Goal: Information Seeking & Learning: Understand process/instructions

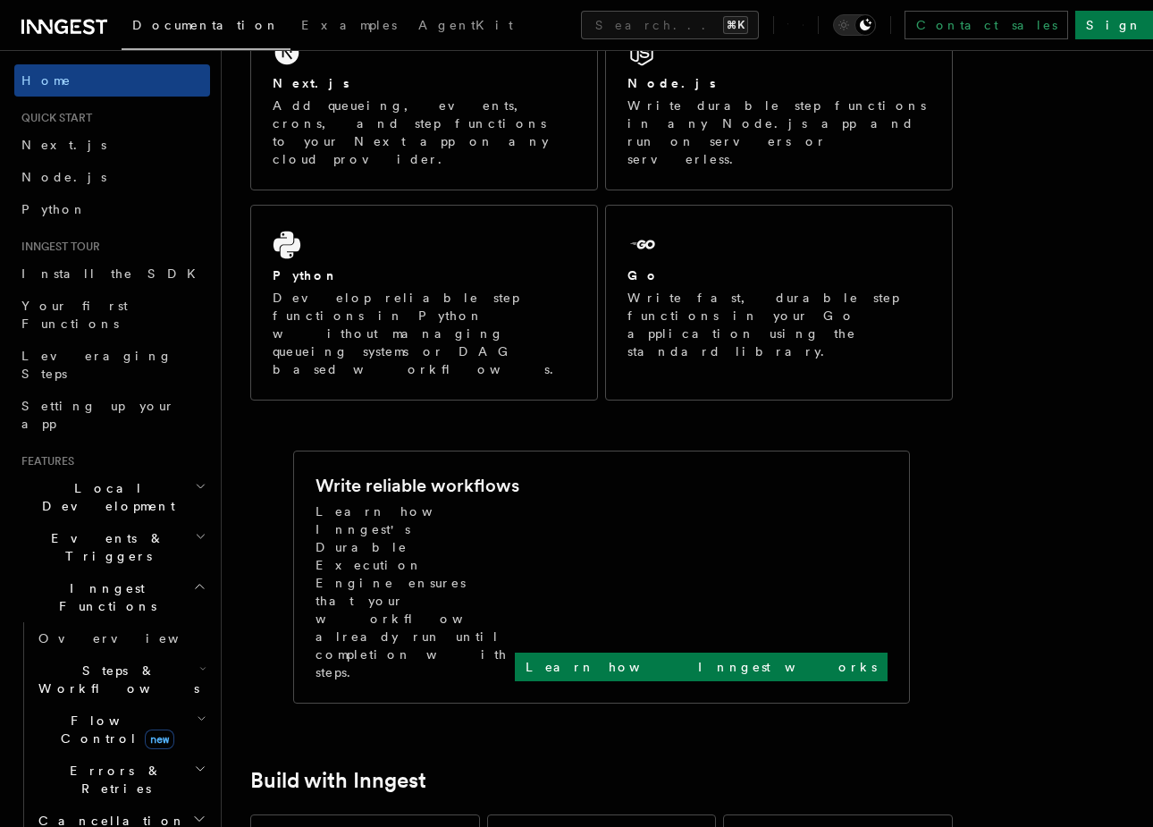
scroll to position [361, 0]
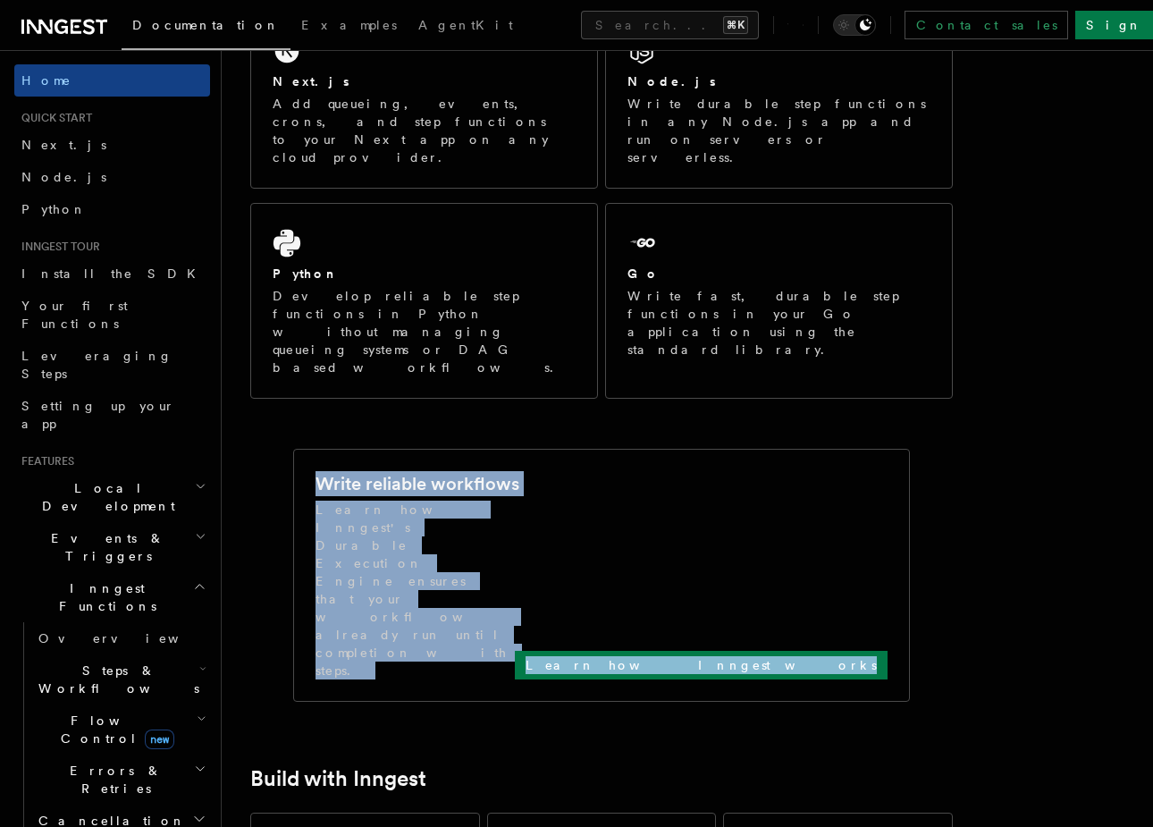
drag, startPoint x: 601, startPoint y: 361, endPoint x: 612, endPoint y: 475, distance: 114.1
click at [515, 501] on p "Learn how Inngest's Durable Execution Engine ensures that your workflow already…" at bounding box center [415, 590] width 199 height 179
drag, startPoint x: 602, startPoint y: 484, endPoint x: 610, endPoint y: 355, distance: 129.0
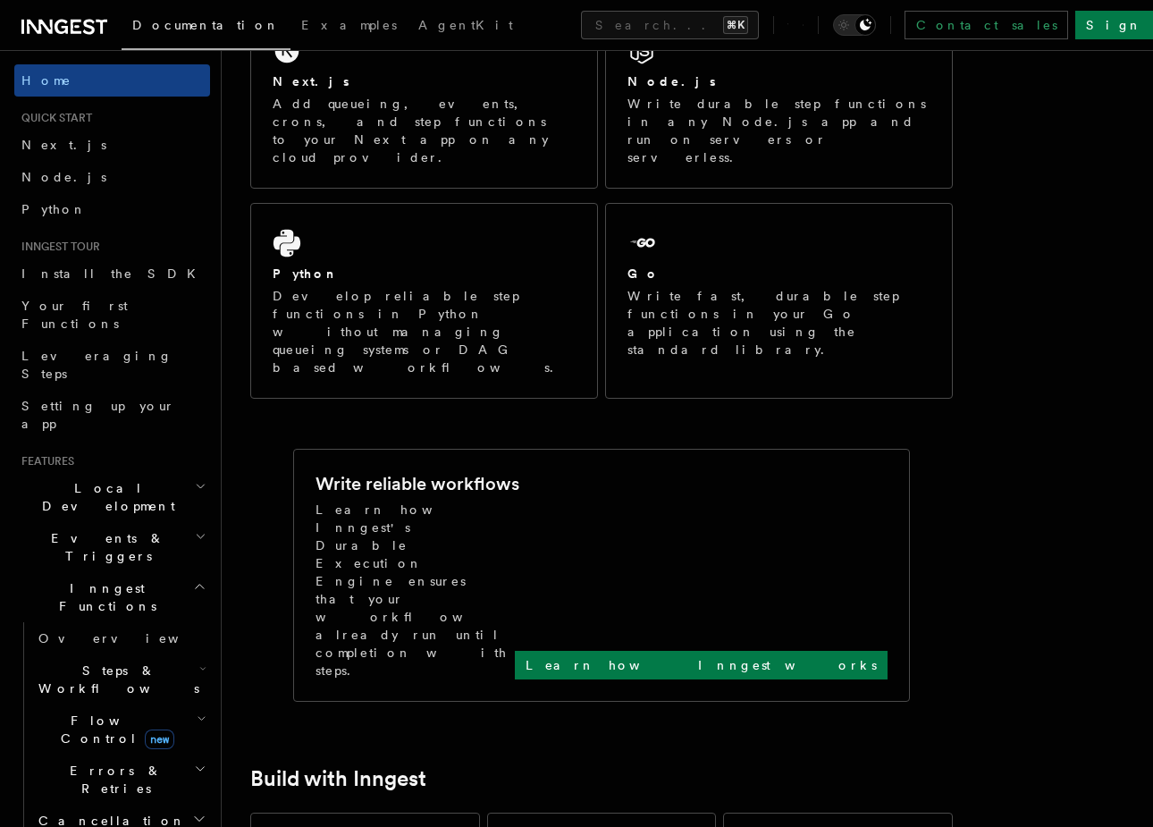
scroll to position [0, 0]
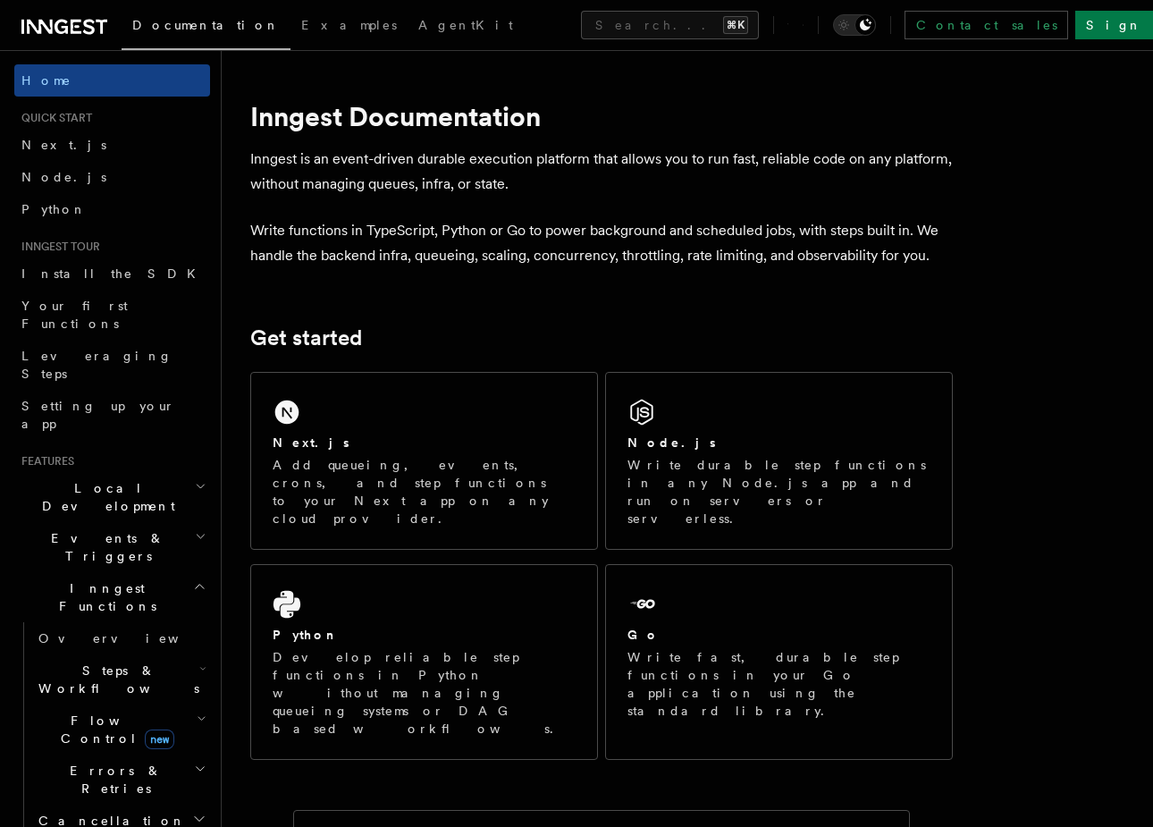
click at [632, 183] on p "Inngest is an event-driven durable execution platform that allows you to run fa…" at bounding box center [601, 172] width 703 height 50
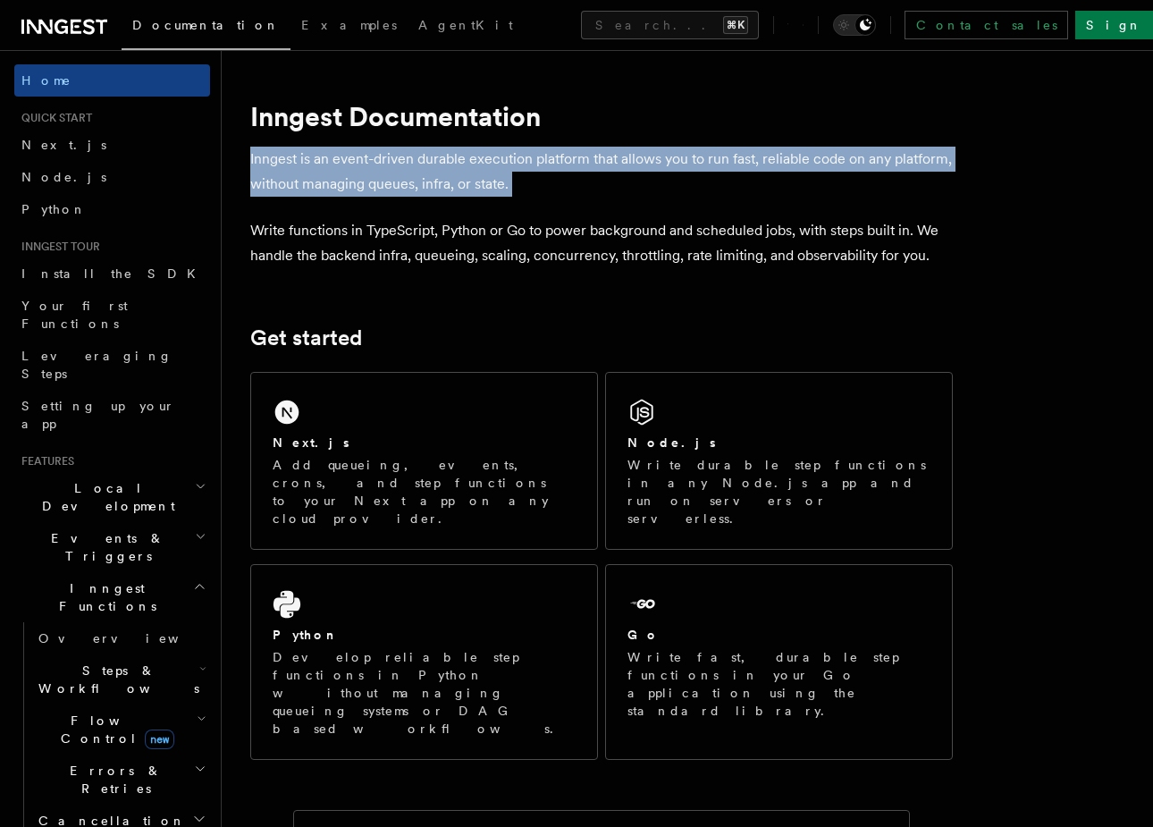
click at [604, 179] on p "Inngest is an event-driven durable execution platform that allows you to run fa…" at bounding box center [601, 172] width 703 height 50
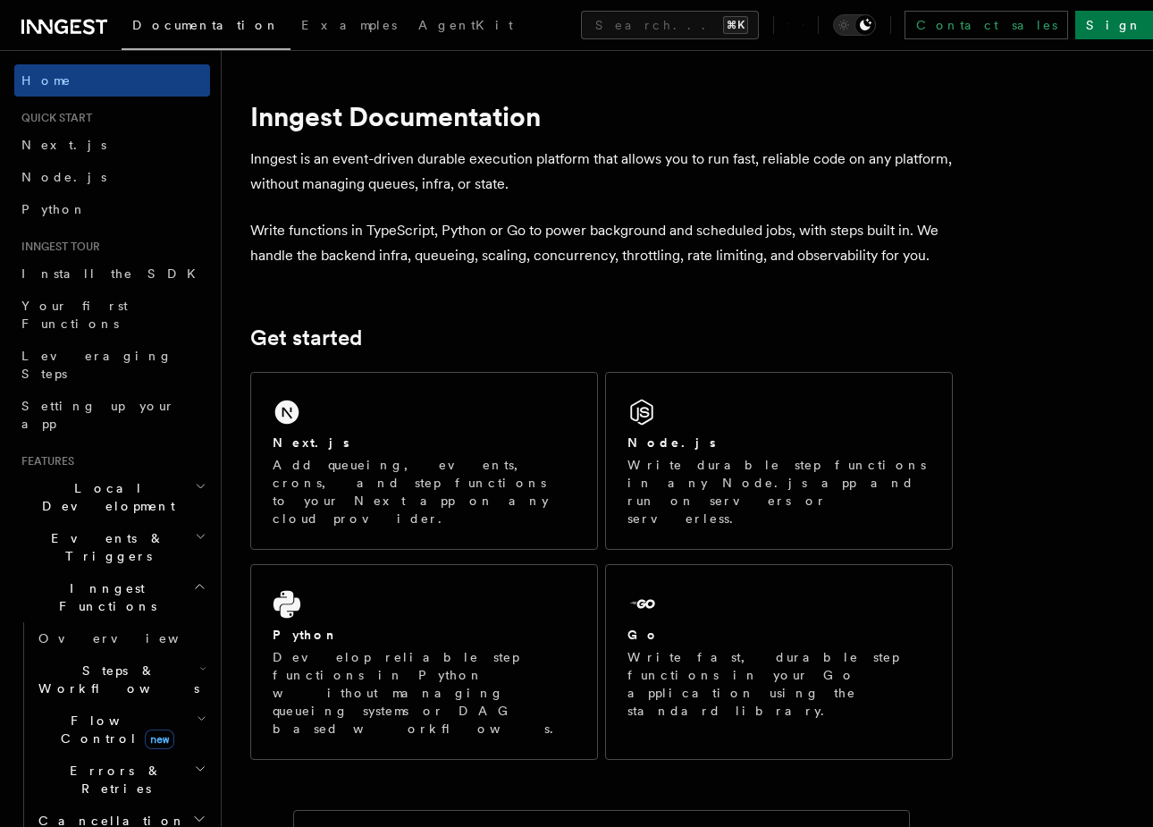
click at [604, 179] on p "Inngest is an event-driven durable execution platform that allows you to run fa…" at bounding box center [601, 172] width 703 height 50
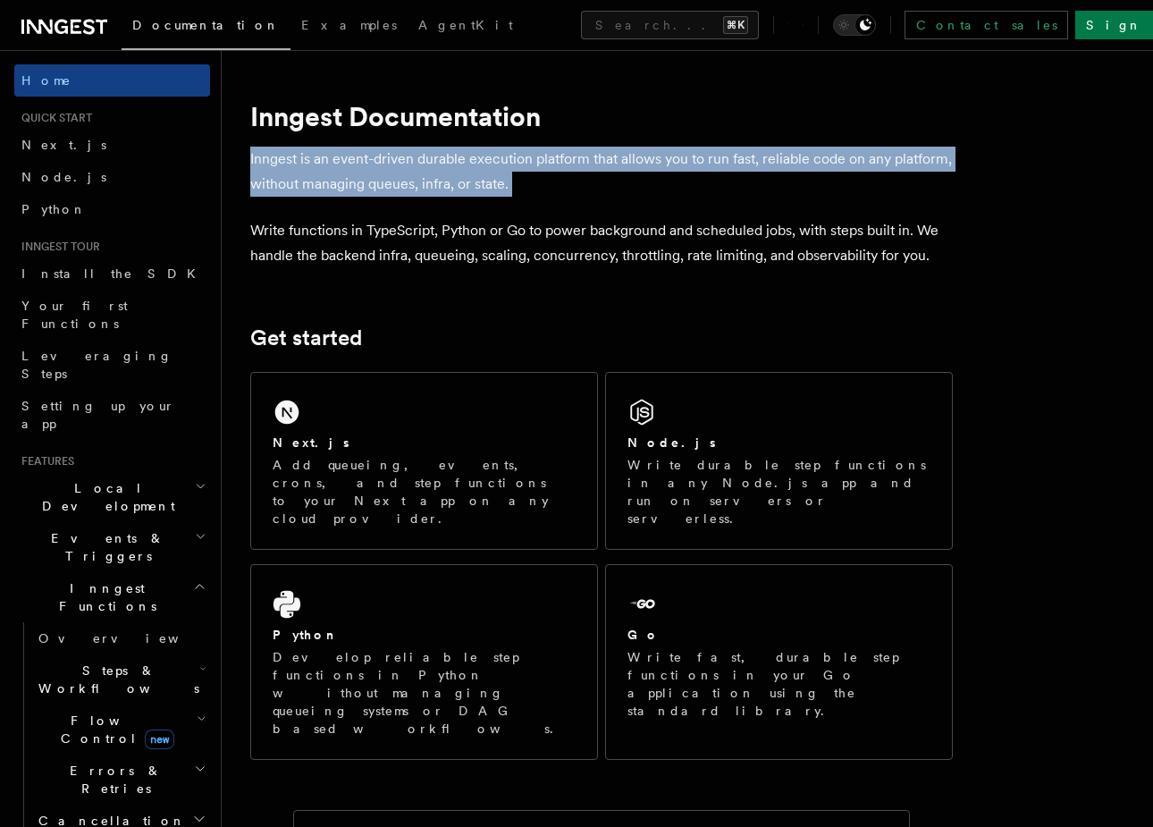
drag, startPoint x: 608, startPoint y: 132, endPoint x: 614, endPoint y: 182, distance: 50.4
click at [606, 182] on p "Inngest is an event-driven durable execution platform that allows you to run fa…" at bounding box center [601, 172] width 703 height 50
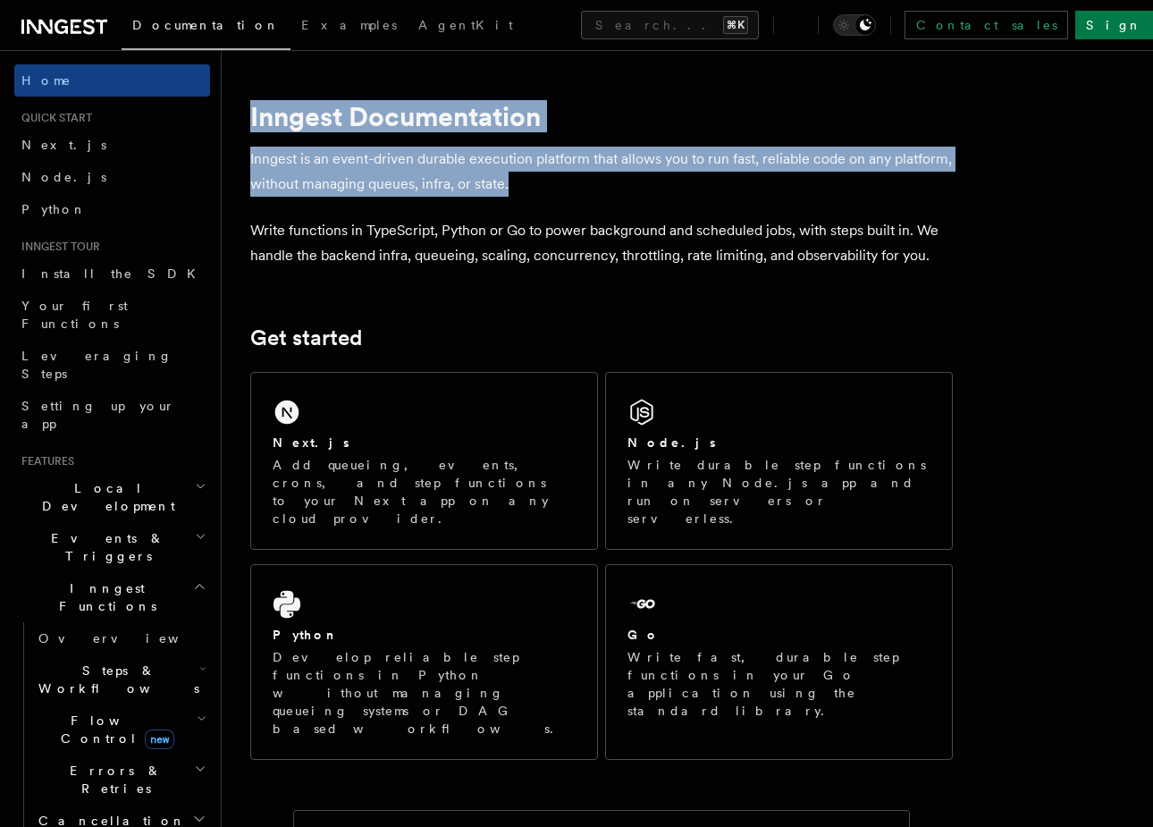
drag, startPoint x: 610, startPoint y: 187, endPoint x: 602, endPoint y: 89, distance: 97.7
drag, startPoint x: 605, startPoint y: 80, endPoint x: 611, endPoint y: 189, distance: 108.3
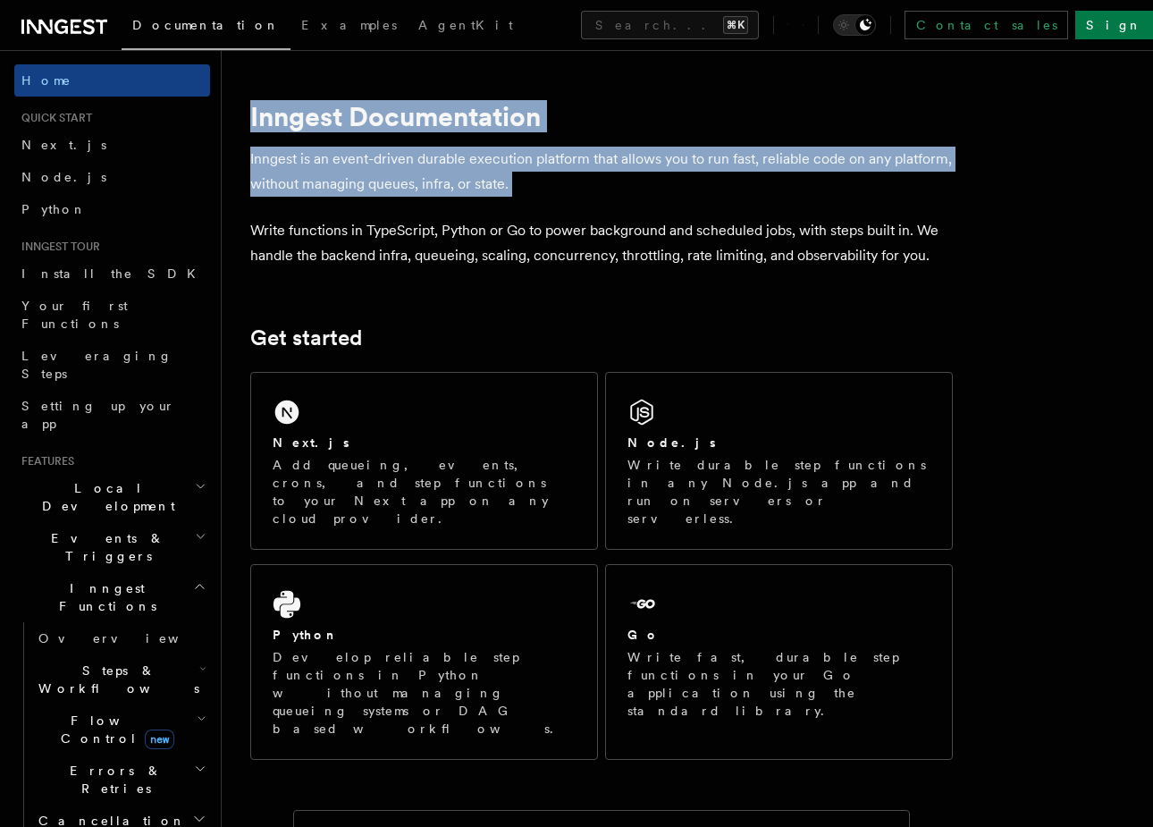
click at [605, 181] on p "Inngest is an event-driven durable execution platform that allows you to run fa…" at bounding box center [601, 172] width 703 height 50
drag, startPoint x: 617, startPoint y: 194, endPoint x: 608, endPoint y: 72, distance: 121.9
drag, startPoint x: 617, startPoint y: 70, endPoint x: 626, endPoint y: 186, distance: 116.5
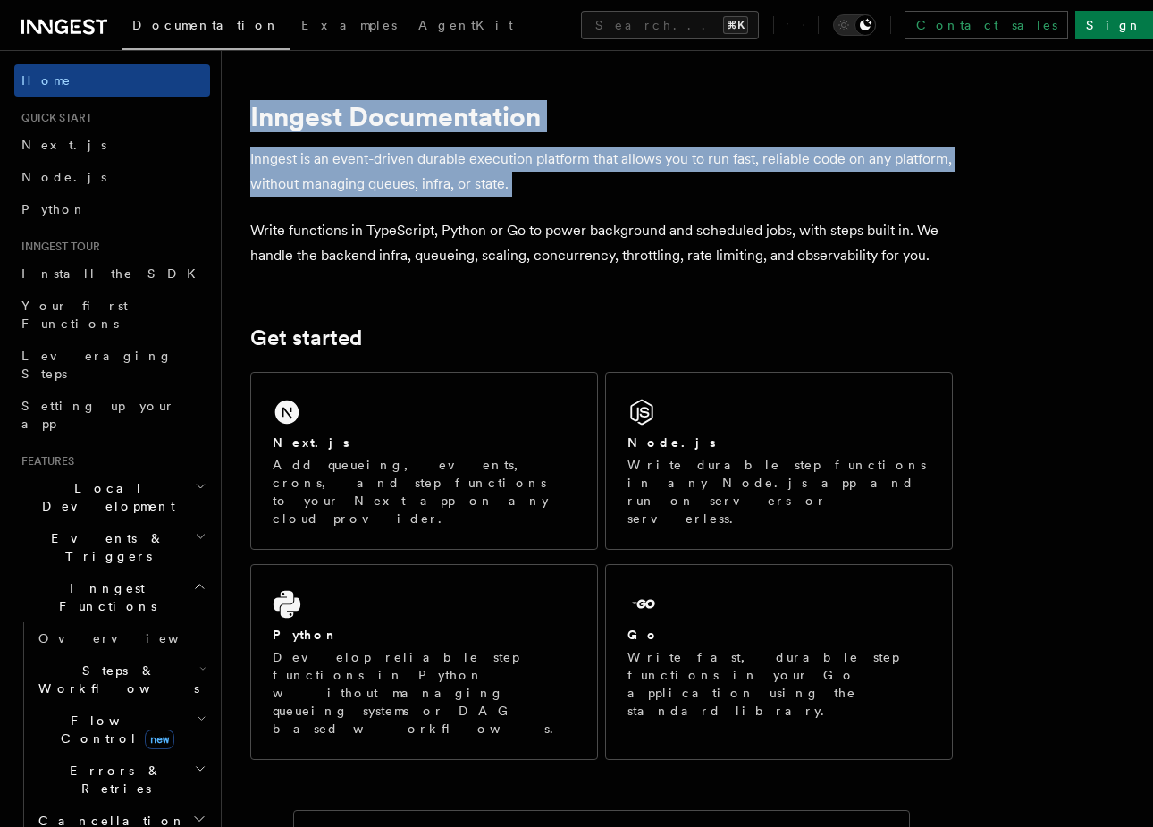
click at [605, 189] on p "Inngest is an event-driven durable execution platform that allows you to run fa…" at bounding box center [601, 172] width 703 height 50
drag, startPoint x: 605, startPoint y: 189, endPoint x: 610, endPoint y: 72, distance: 116.3
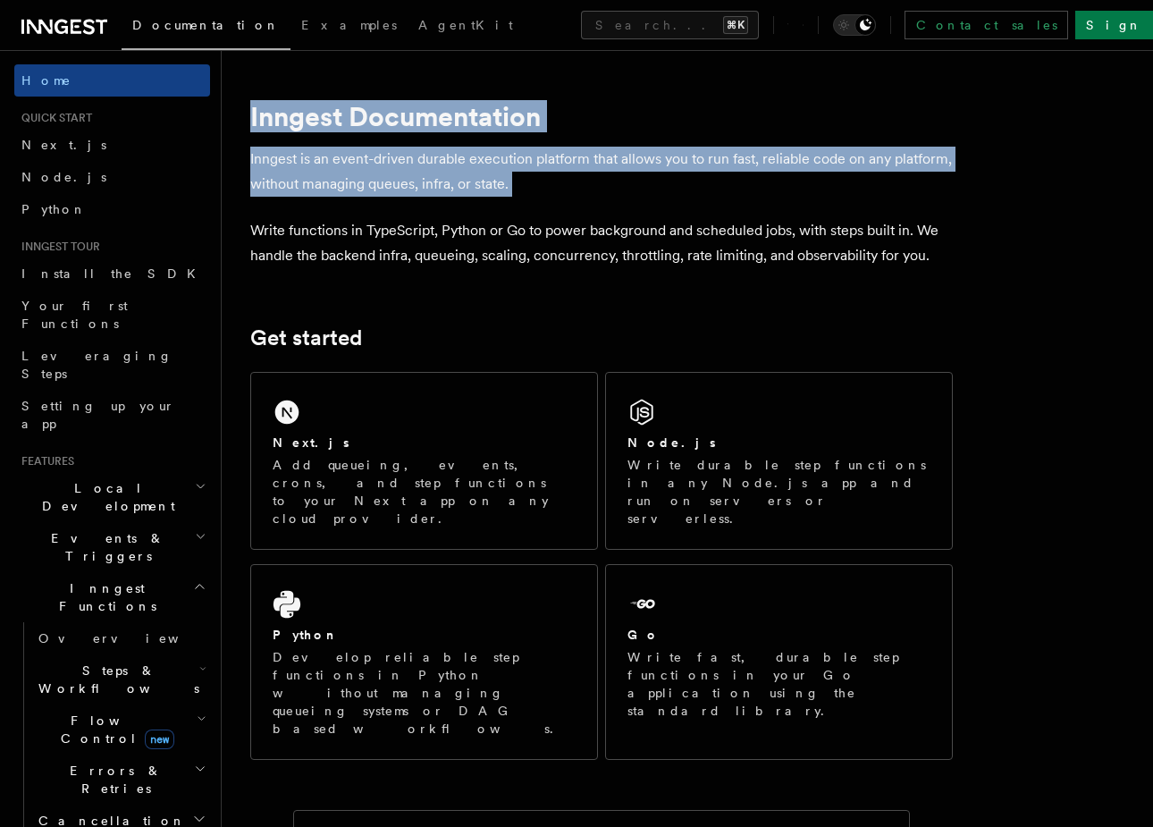
drag, startPoint x: 616, startPoint y: 69, endPoint x: 618, endPoint y: 188, distance: 118.9
click at [605, 187] on p "Inngest is an event-driven durable execution platform that allows you to run fa…" at bounding box center [601, 172] width 703 height 50
drag, startPoint x: 605, startPoint y: 187, endPoint x: 609, endPoint y: 77, distance: 110.0
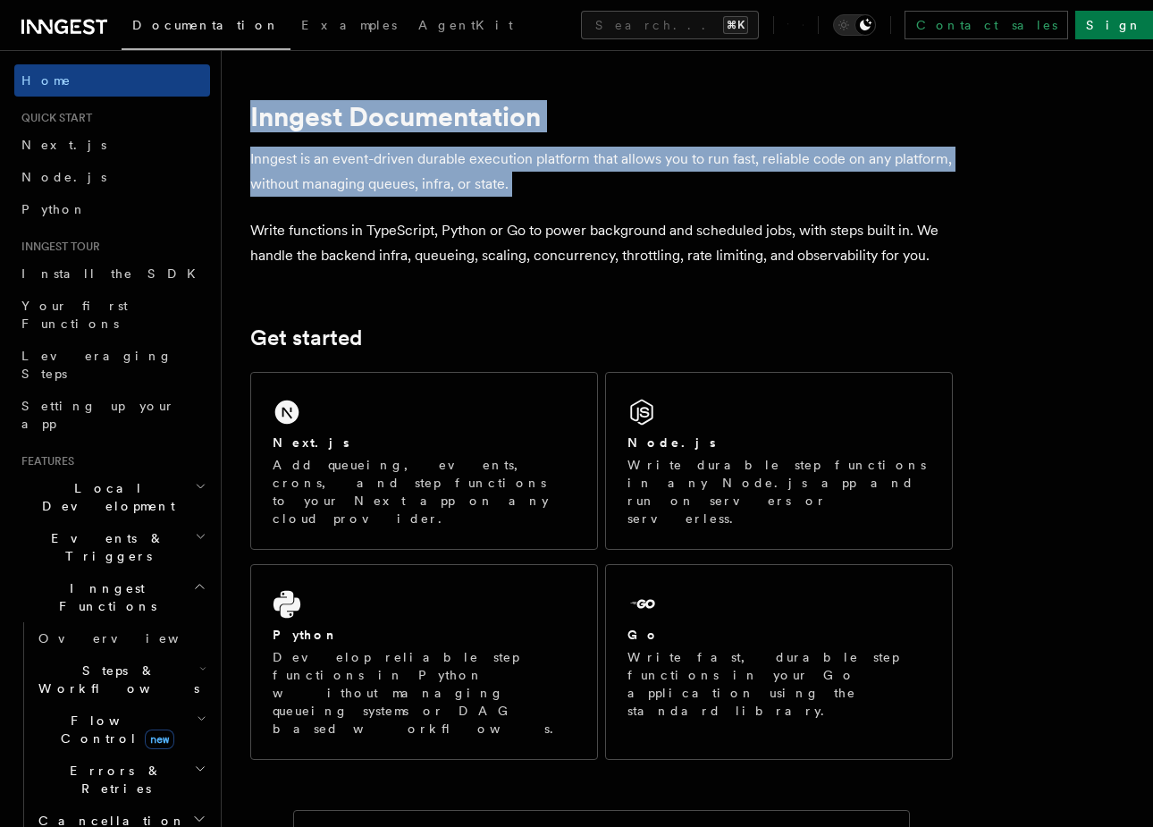
drag, startPoint x: 617, startPoint y: 72, endPoint x: 612, endPoint y: 189, distance: 116.3
click at [602, 183] on p "Inngest is an event-driven durable execution platform that allows you to run fa…" at bounding box center [601, 172] width 703 height 50
drag, startPoint x: 602, startPoint y: 183, endPoint x: 608, endPoint y: 89, distance: 94.0
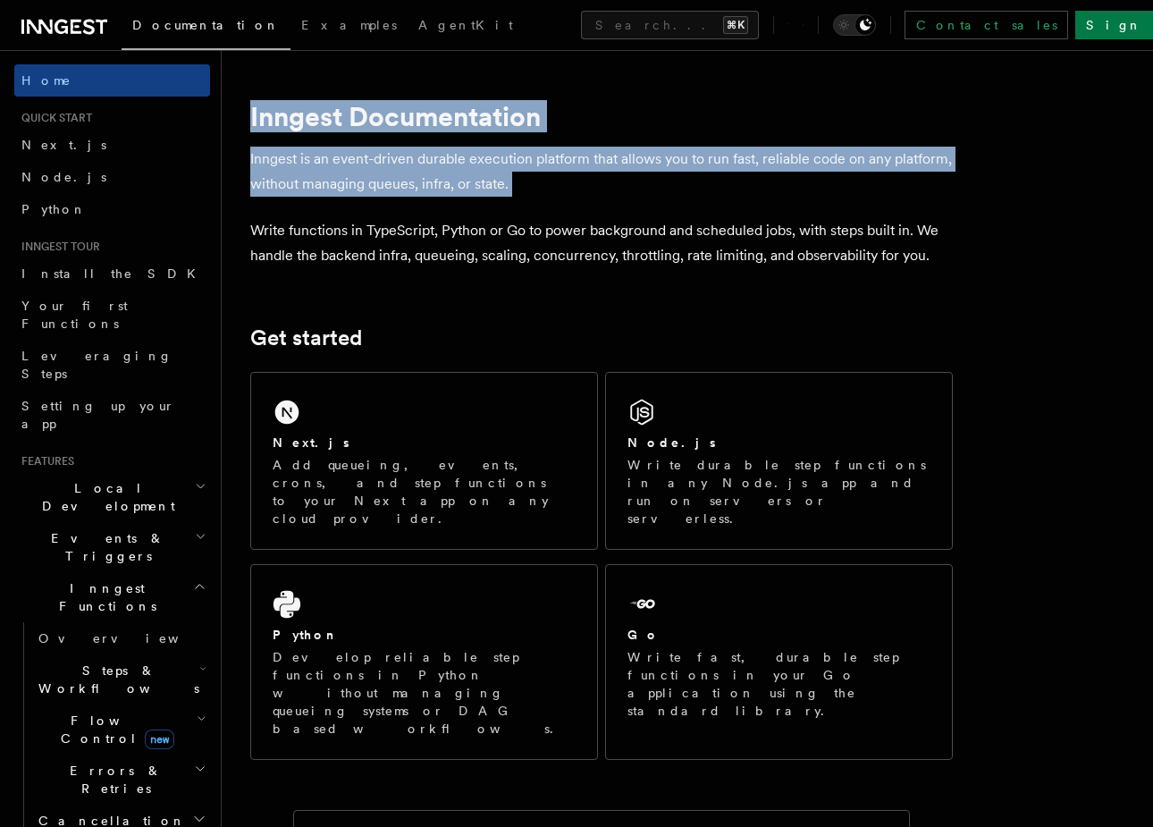
drag, startPoint x: 611, startPoint y: 79, endPoint x: 616, endPoint y: 184, distance: 105.6
click at [607, 185] on p "Inngest is an event-driven durable execution platform that allows you to run fa…" at bounding box center [601, 172] width 703 height 50
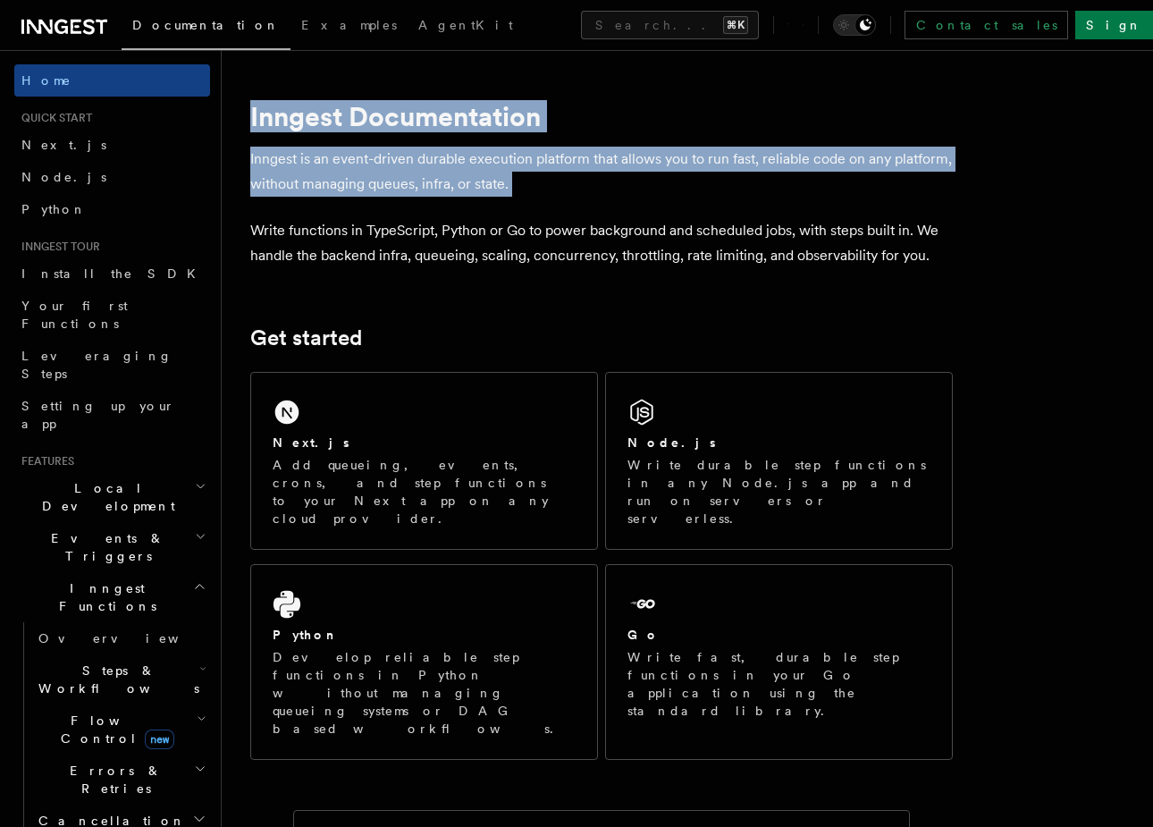
drag, startPoint x: 607, startPoint y: 185, endPoint x: 606, endPoint y: 87, distance: 98.3
drag, startPoint x: 614, startPoint y: 85, endPoint x: 614, endPoint y: 183, distance: 98.3
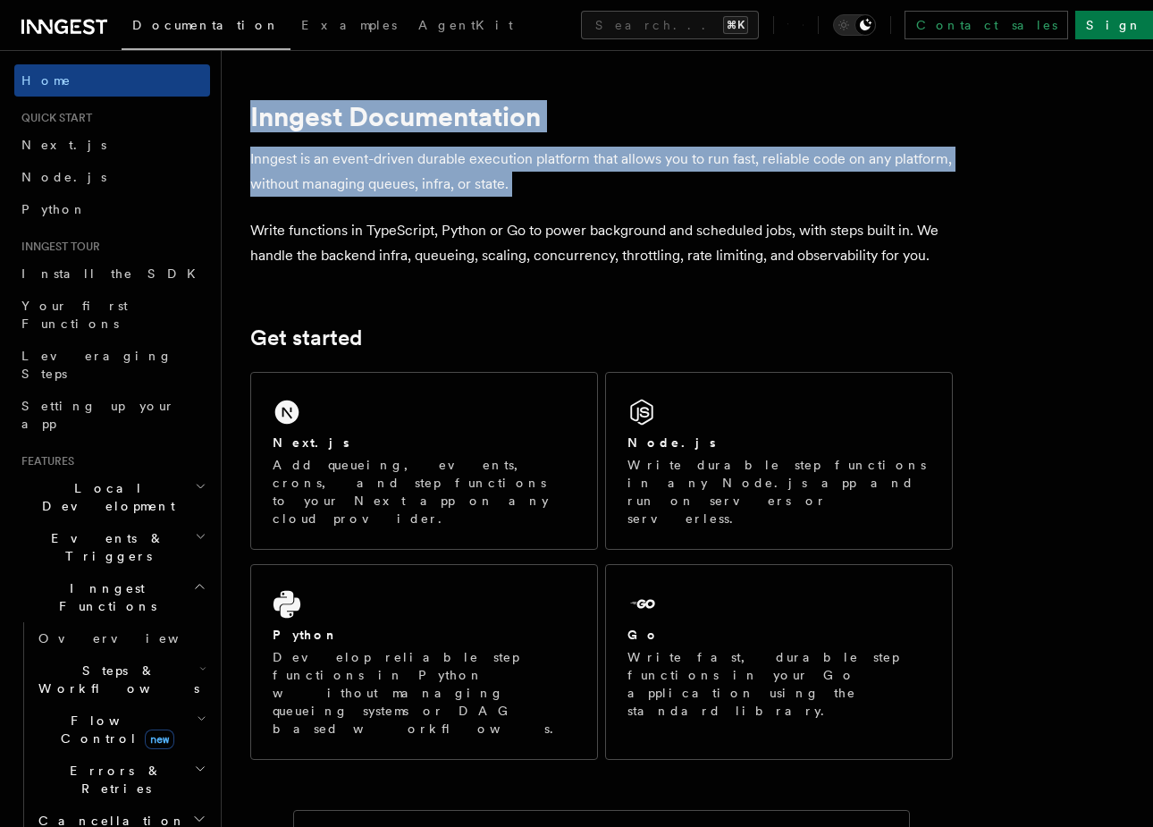
click at [604, 183] on p "Inngest is an event-driven durable execution platform that allows you to run fa…" at bounding box center [601, 172] width 703 height 50
drag, startPoint x: 604, startPoint y: 183, endPoint x: 604, endPoint y: 92, distance: 91.2
drag, startPoint x: 608, startPoint y: 77, endPoint x: 611, endPoint y: 190, distance: 113.6
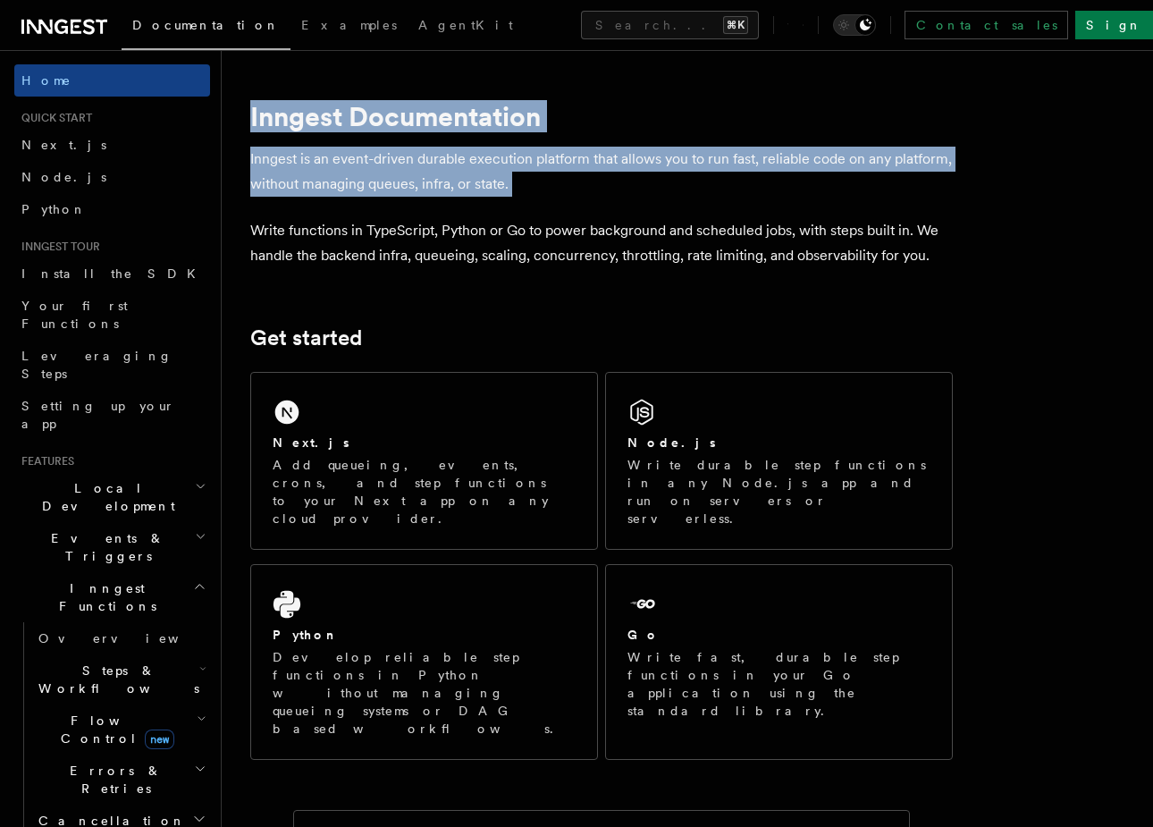
click at [600, 186] on p "Inngest is an event-driven durable execution platform that allows you to run fa…" at bounding box center [601, 172] width 703 height 50
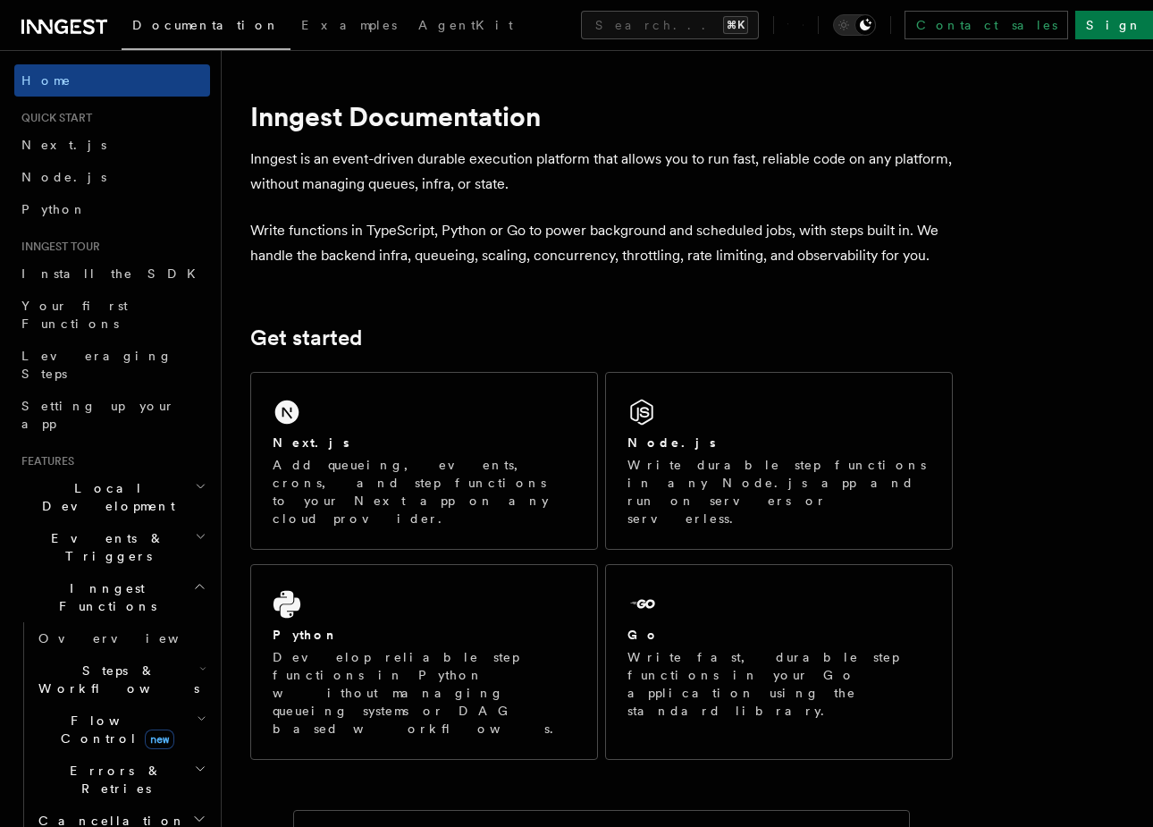
click at [606, 185] on p "Inngest is an event-driven durable execution platform that allows you to run fa…" at bounding box center [601, 172] width 703 height 50
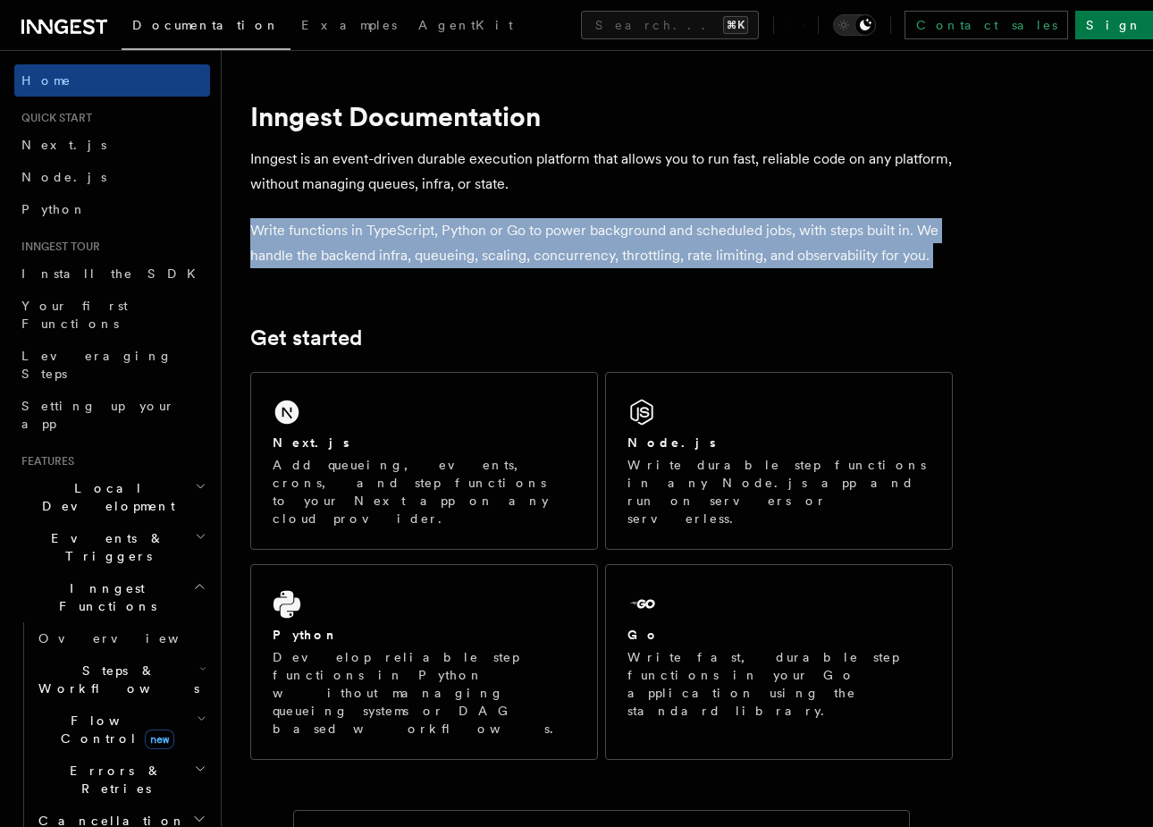
drag, startPoint x: 606, startPoint y: 185, endPoint x: 944, endPoint y: 264, distance: 346.9
click at [935, 253] on p "Write functions in TypeScript, Python or Go to power background and scheduled j…" at bounding box center [601, 243] width 703 height 50
drag, startPoint x: 935, startPoint y: 253, endPoint x: 619, endPoint y: 208, distance: 318.7
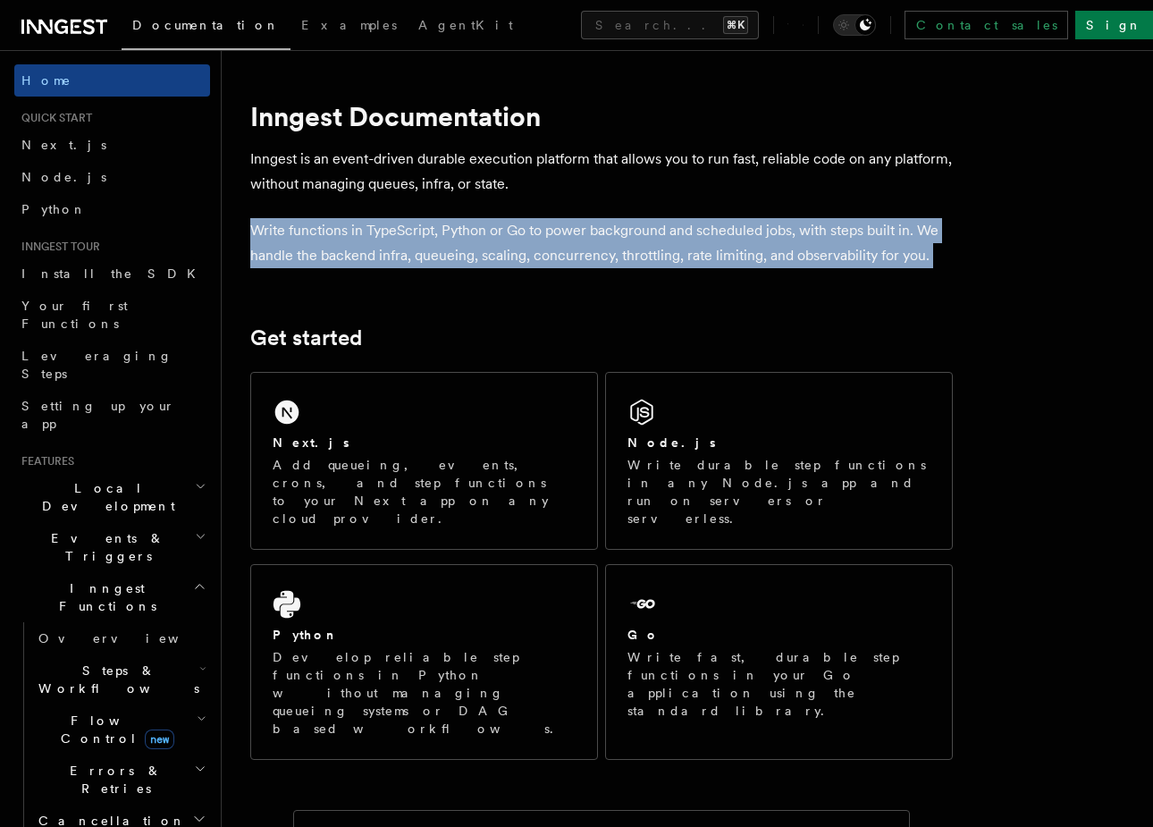
click at [646, 195] on p "Inngest is an event-driven durable execution platform that allows you to run fa…" at bounding box center [601, 172] width 703 height 50
drag, startPoint x: 611, startPoint y: 202, endPoint x: 636, endPoint y: 337, distance: 137.3
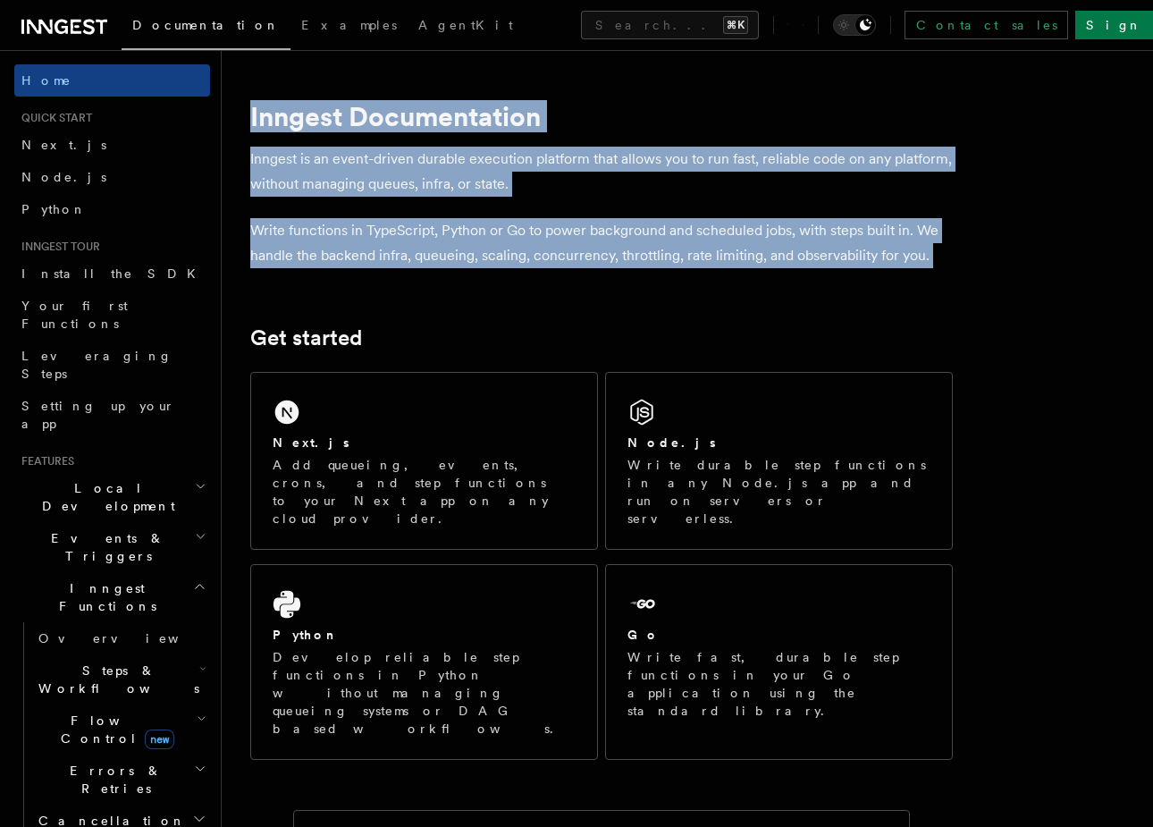
drag, startPoint x: 602, startPoint y: 280, endPoint x: 612, endPoint y: 76, distance: 204.1
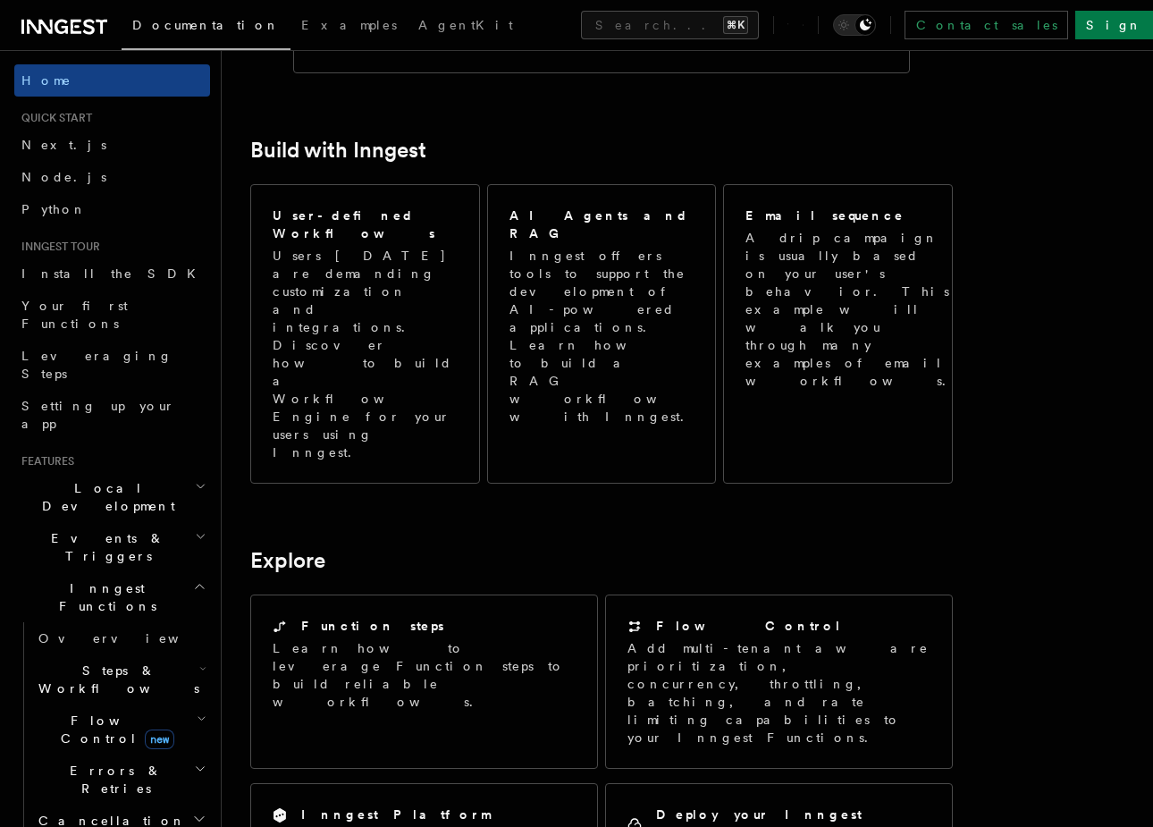
scroll to position [993, 0]
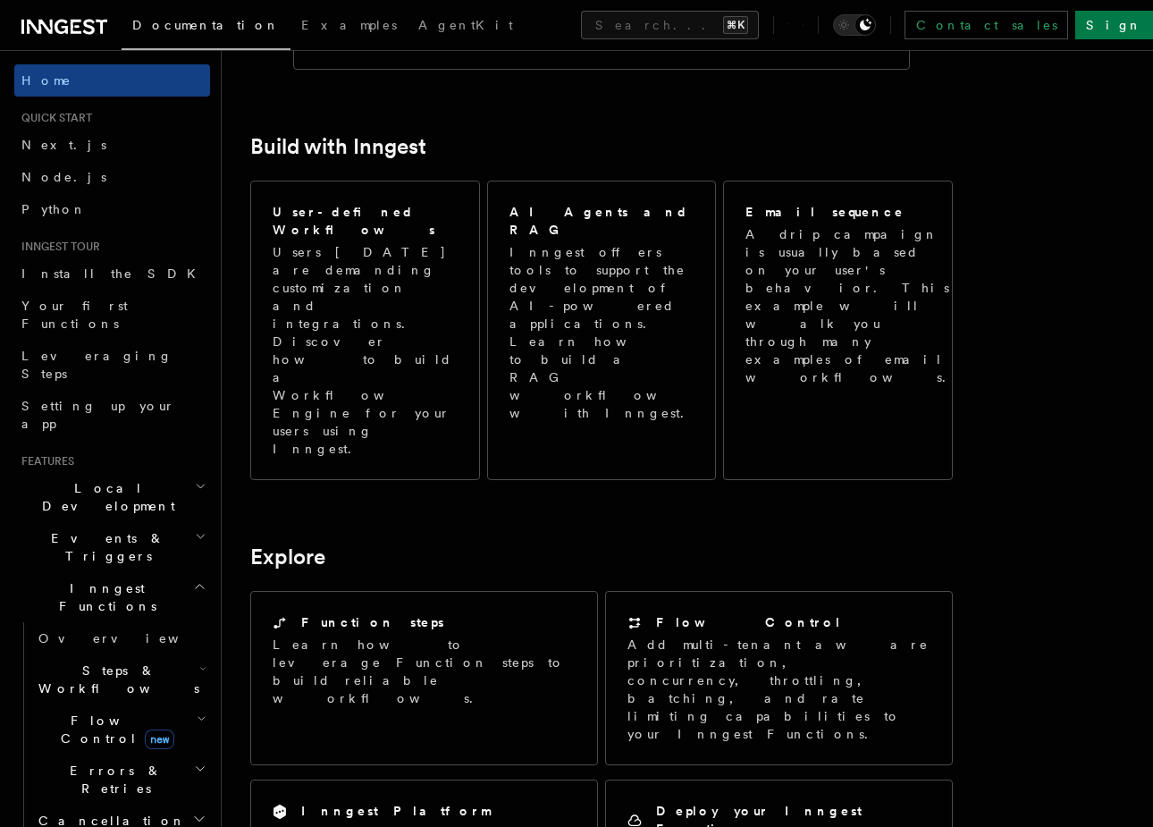
drag, startPoint x: 626, startPoint y: 501, endPoint x: 597, endPoint y: 745, distance: 245.7
click at [597, 745] on article "Inngest Documentation Inngest is an event-driven durable execution platform tha…" at bounding box center [601, 437] width 703 height 2703
click at [613, 737] on article "Inngest Documentation Inngest is an event-driven durable execution platform tha…" at bounding box center [601, 437] width 703 height 2703
drag, startPoint x: 613, startPoint y: 737, endPoint x: 611, endPoint y: 501, distance: 235.1
click at [611, 501] on article "Inngest Documentation Inngest is an event-driven durable execution platform tha…" at bounding box center [601, 437] width 703 height 2703
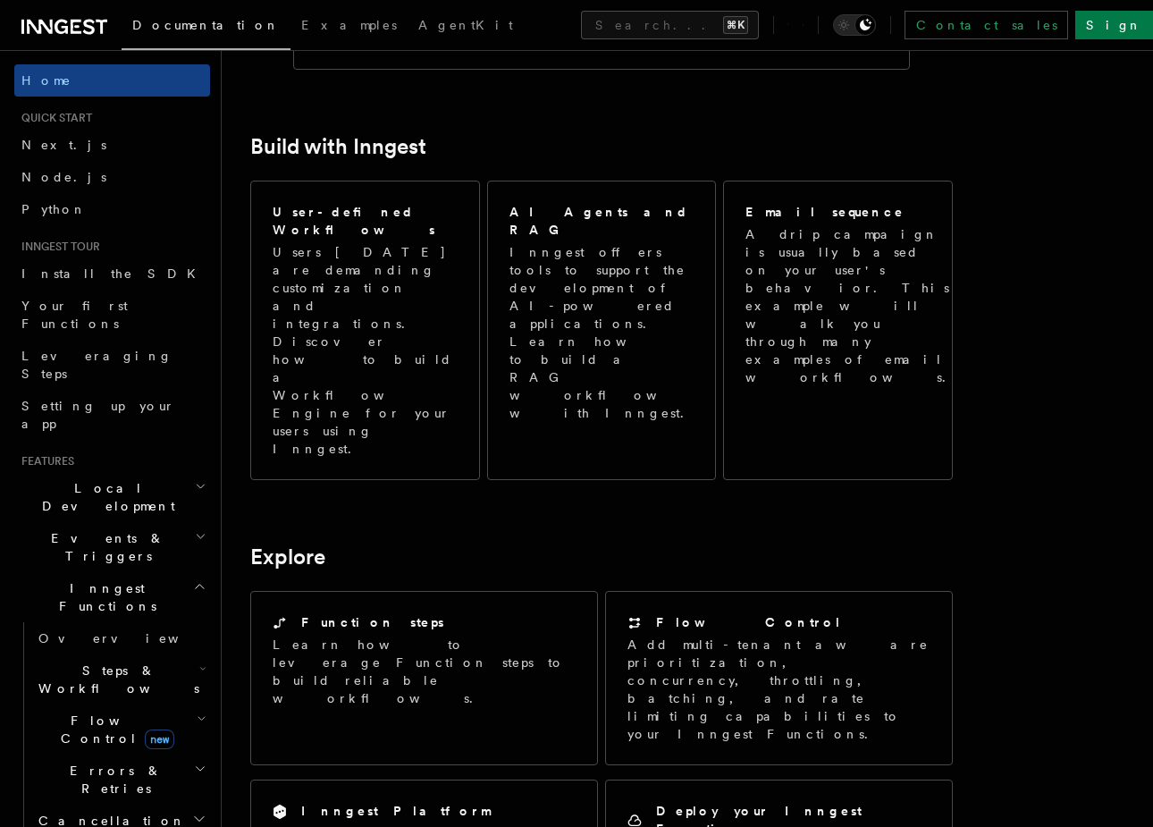
click at [605, 490] on article "Inngest Documentation Inngest is an event-driven durable execution platform tha…" at bounding box center [601, 437] width 703 height 2703
drag, startPoint x: 605, startPoint y: 490, endPoint x: 705, endPoint y: 716, distance: 247.3
click at [705, 716] on article "Inngest Documentation Inngest is an event-driven durable execution platform tha…" at bounding box center [601, 437] width 703 height 2703
drag, startPoint x: 842, startPoint y: 724, endPoint x: 605, endPoint y: 498, distance: 327.5
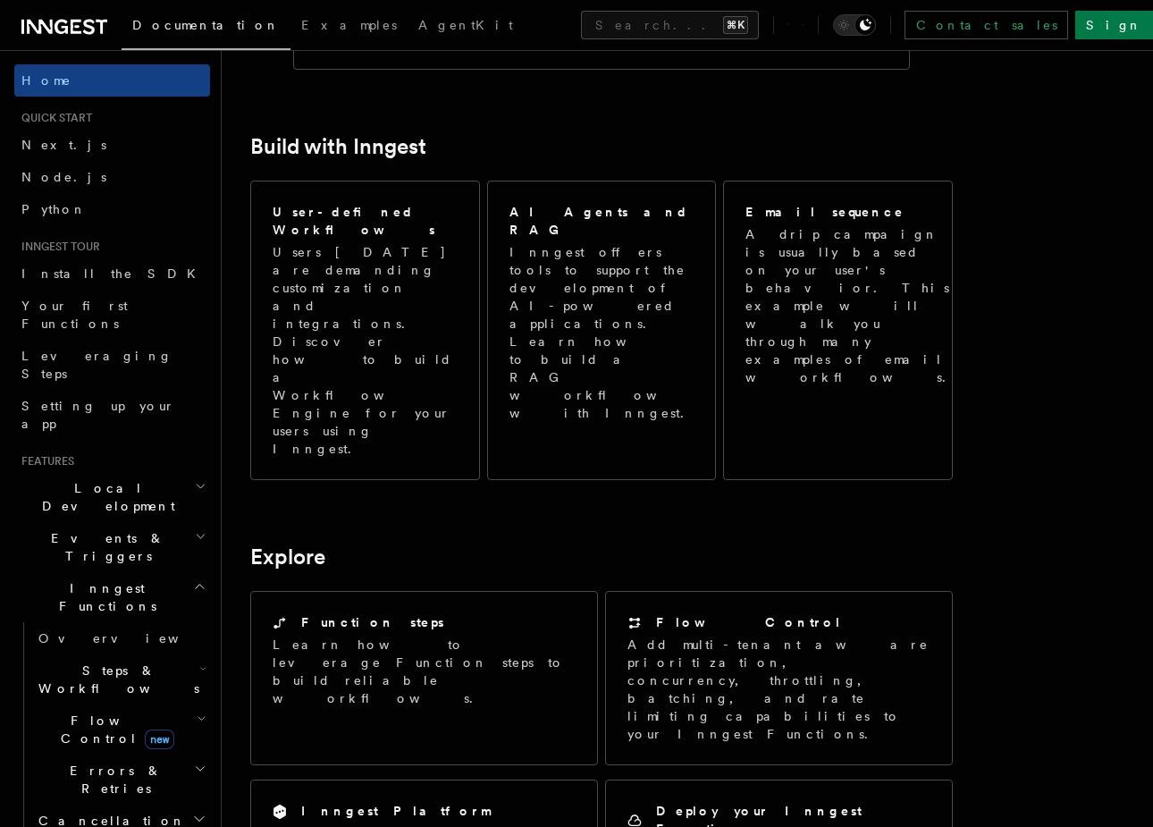
click at [605, 498] on article "Inngest Documentation Inngest is an event-driven durable execution platform tha…" at bounding box center [601, 437] width 703 height 2703
click at [608, 489] on article "Inngest Documentation Inngest is an event-driven durable execution platform tha…" at bounding box center [601, 437] width 703 height 2703
drag, startPoint x: 608, startPoint y: 489, endPoint x: 838, endPoint y: 719, distance: 325.5
click at [838, 719] on article "Inngest Documentation Inngest is an event-driven durable execution platform tha…" at bounding box center [601, 437] width 703 height 2703
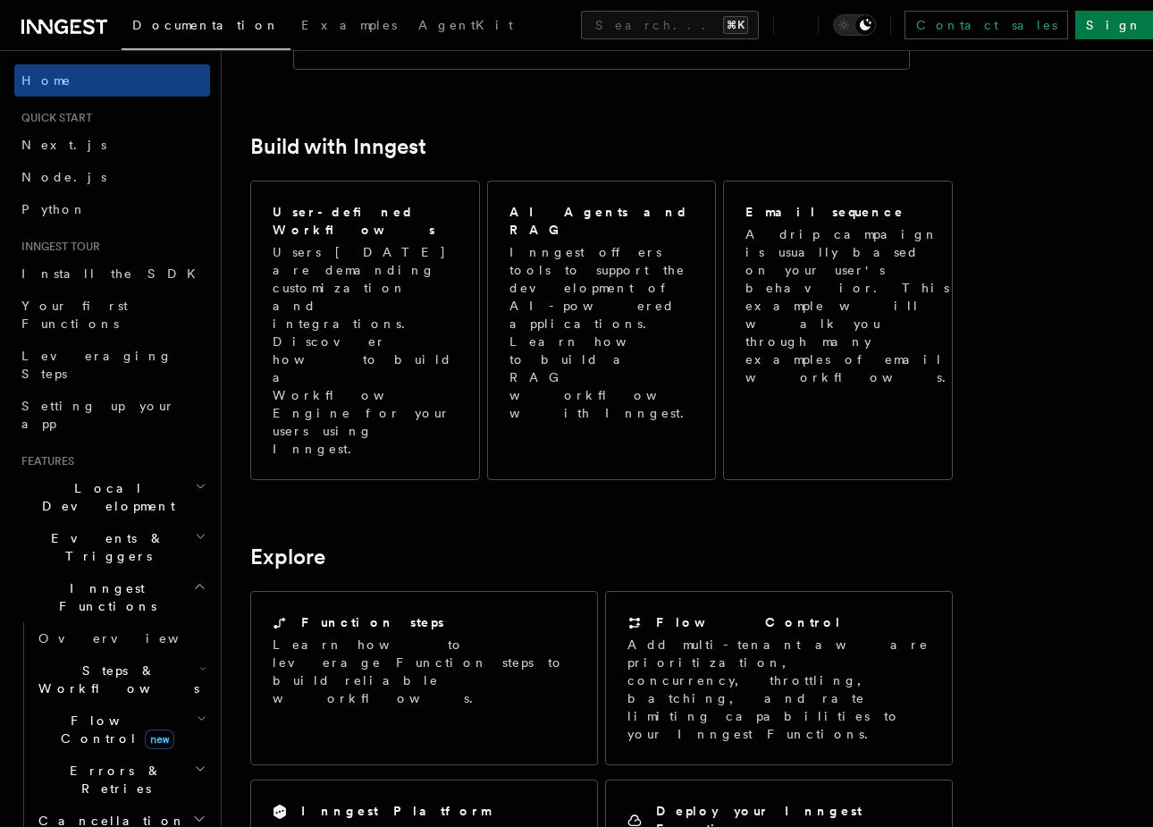
drag, startPoint x: 833, startPoint y: 721, endPoint x: 601, endPoint y: 491, distance: 327.4
click at [601, 491] on article "Inngest Documentation Inngest is an event-driven durable execution platform tha…" at bounding box center [601, 437] width 703 height 2703
click at [600, 496] on article "Inngest Documentation Inngest is an event-driven durable execution platform tha…" at bounding box center [601, 437] width 703 height 2703
drag, startPoint x: 600, startPoint y: 496, endPoint x: 819, endPoint y: 722, distance: 314.8
click at [819, 722] on article "Inngest Documentation Inngest is an event-driven durable execution platform tha…" at bounding box center [601, 437] width 703 height 2703
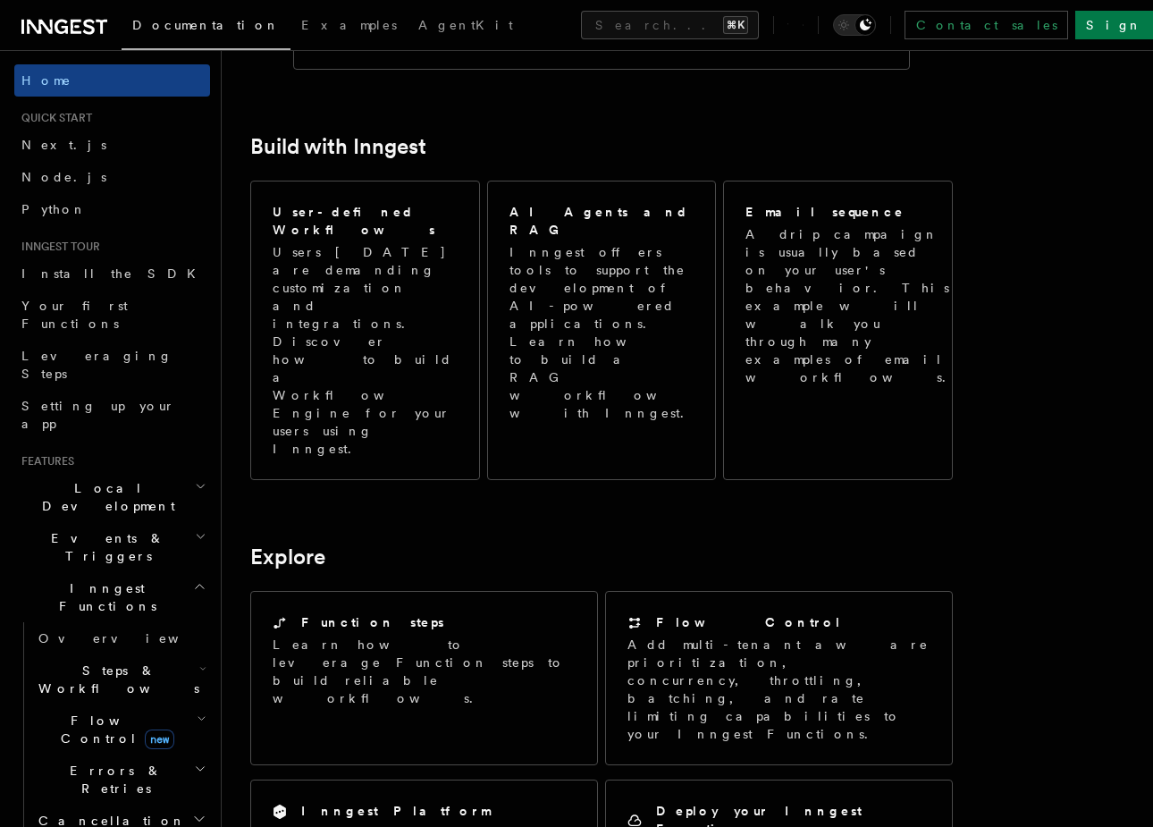
drag, startPoint x: 802, startPoint y: 720, endPoint x: 600, endPoint y: 490, distance: 305.9
click at [600, 490] on article "Inngest Documentation Inngest is an event-driven durable execution platform tha…" at bounding box center [601, 437] width 703 height 2703
click at [606, 486] on article "Inngest Documentation Inngest is an event-driven durable execution platform tha…" at bounding box center [601, 437] width 703 height 2703
drag, startPoint x: 606, startPoint y: 486, endPoint x: 854, endPoint y: 721, distance: 341.4
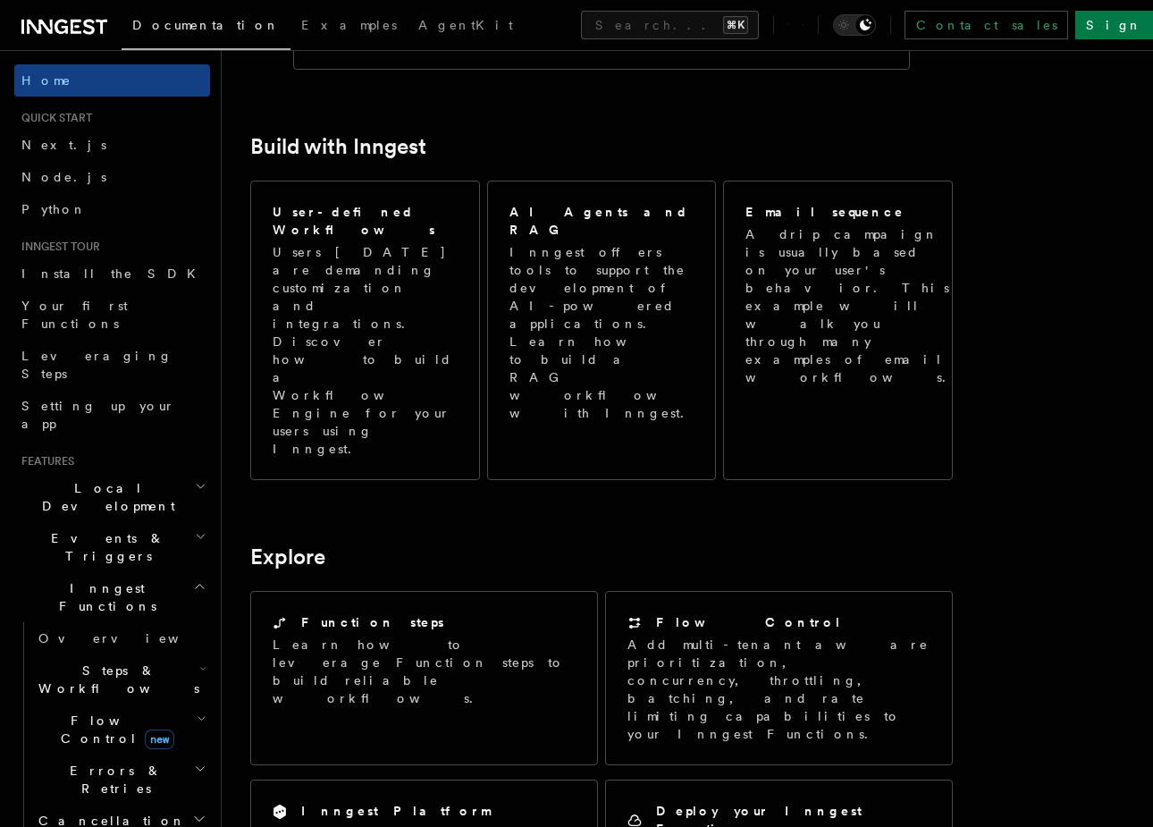
click at [854, 721] on article "Inngest Documentation Inngest is an event-driven durable execution platform tha…" at bounding box center [601, 437] width 703 height 2703
drag, startPoint x: 821, startPoint y: 725, endPoint x: 610, endPoint y: 488, distance: 317.8
click at [610, 488] on article "Inngest Documentation Inngest is an event-driven durable execution platform tha…" at bounding box center [601, 437] width 703 height 2703
click at [601, 485] on article "Inngest Documentation Inngest is an event-driven durable execution platform tha…" at bounding box center [601, 437] width 703 height 2703
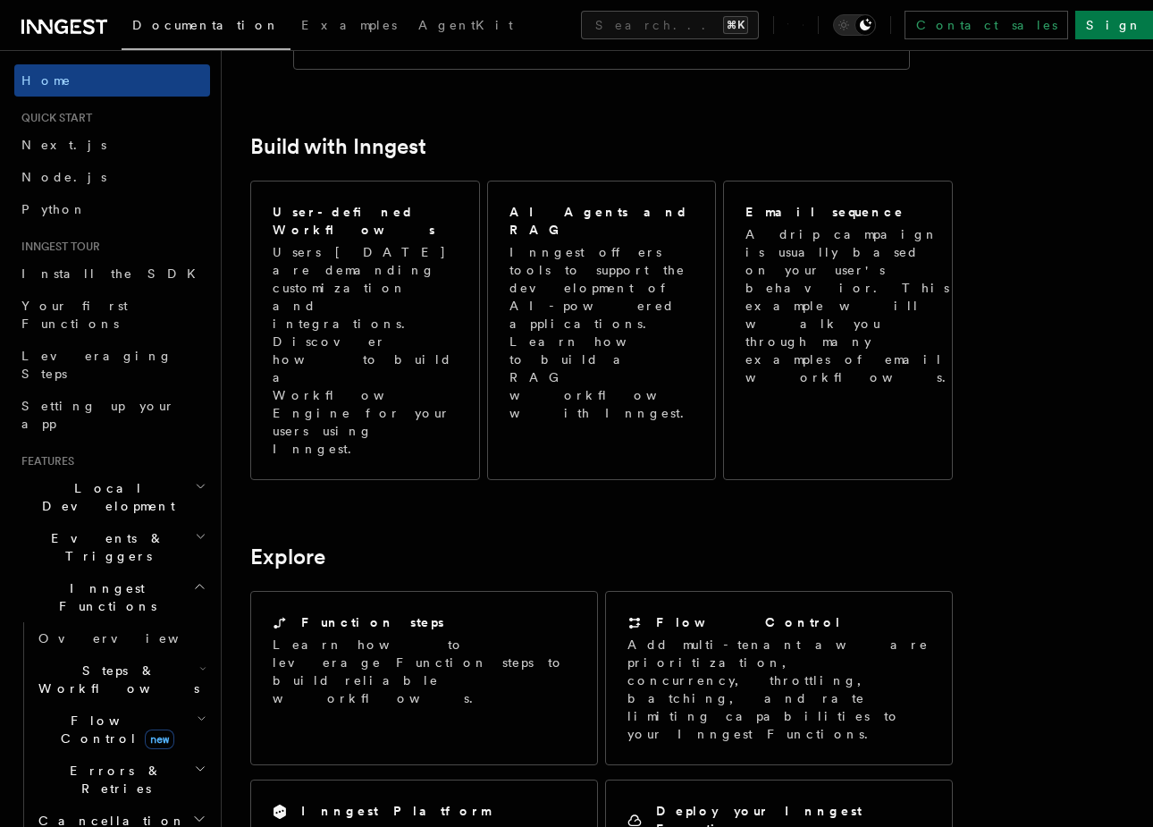
drag, startPoint x: 601, startPoint y: 485, endPoint x: 824, endPoint y: 724, distance: 326.9
click at [824, 724] on article "Inngest Documentation Inngest is an event-driven durable execution platform tha…" at bounding box center [601, 437] width 703 height 2703
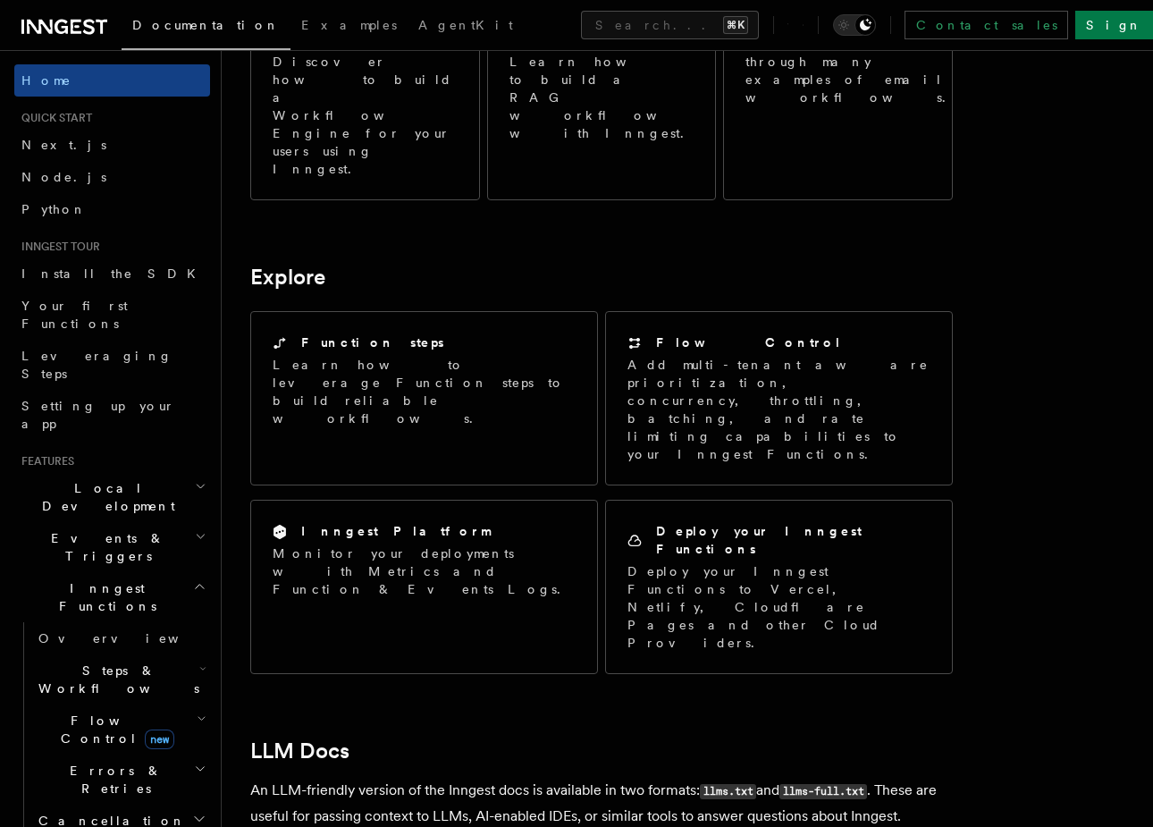
scroll to position [1472, 0]
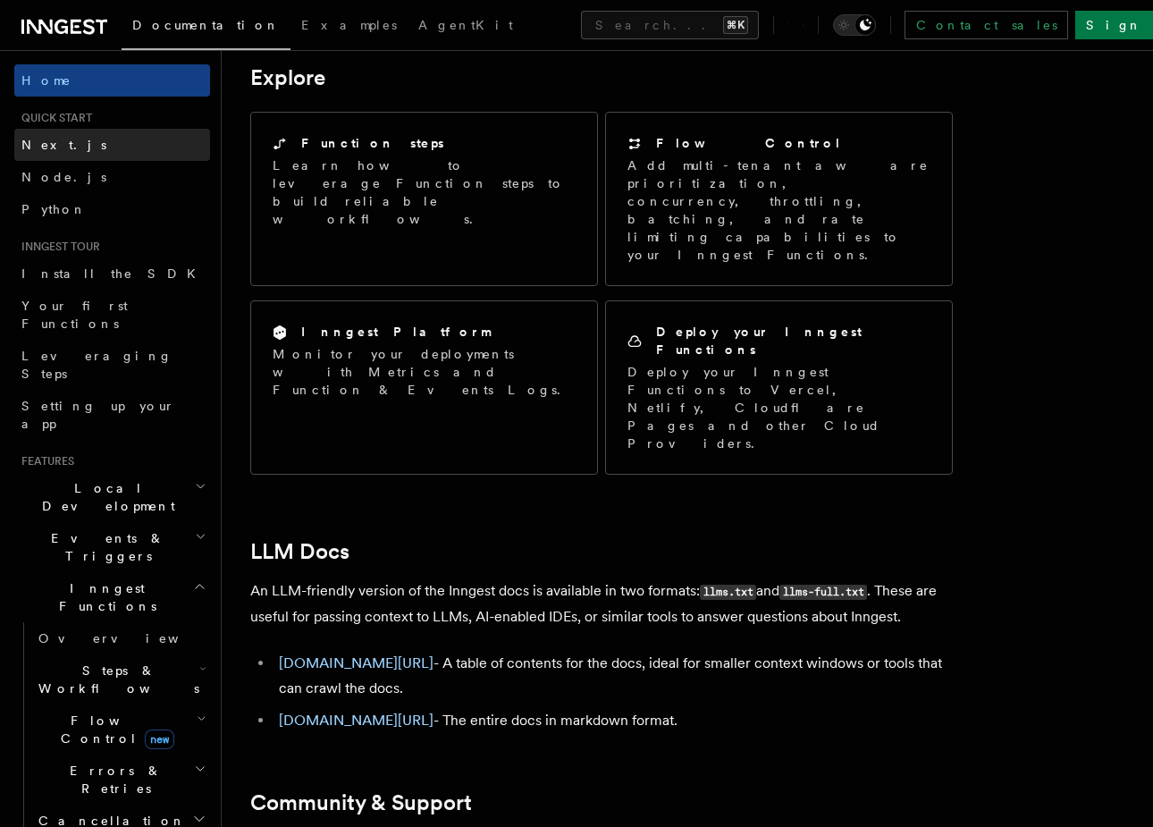
click at [84, 138] on link "Next.js" at bounding box center [112, 145] width 196 height 32
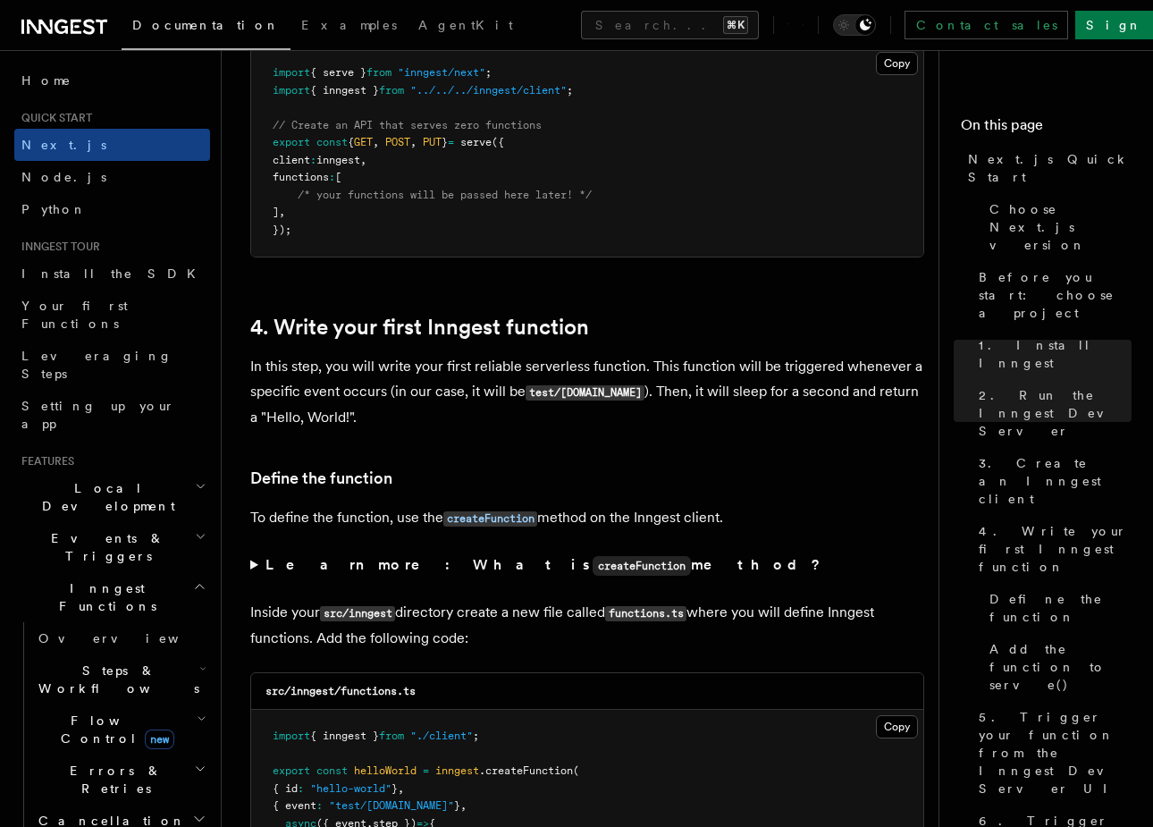
scroll to position [2653, 0]
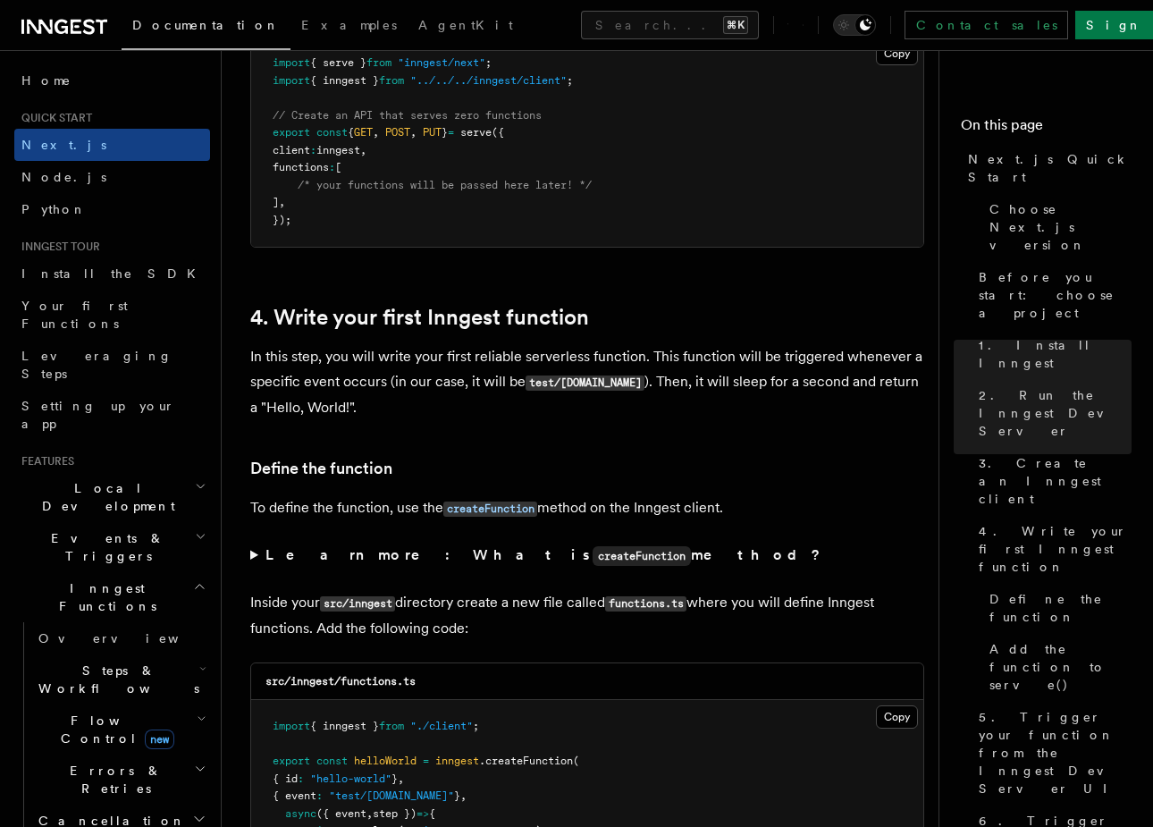
drag, startPoint x: 582, startPoint y: 240, endPoint x: 589, endPoint y: 611, distance: 371.0
click at [611, 603] on p "Inside your src/inngest directory create a new file called functions.ts where y…" at bounding box center [587, 615] width 674 height 51
drag, startPoint x: 593, startPoint y: 618, endPoint x: 585, endPoint y: 254, distance: 363.9
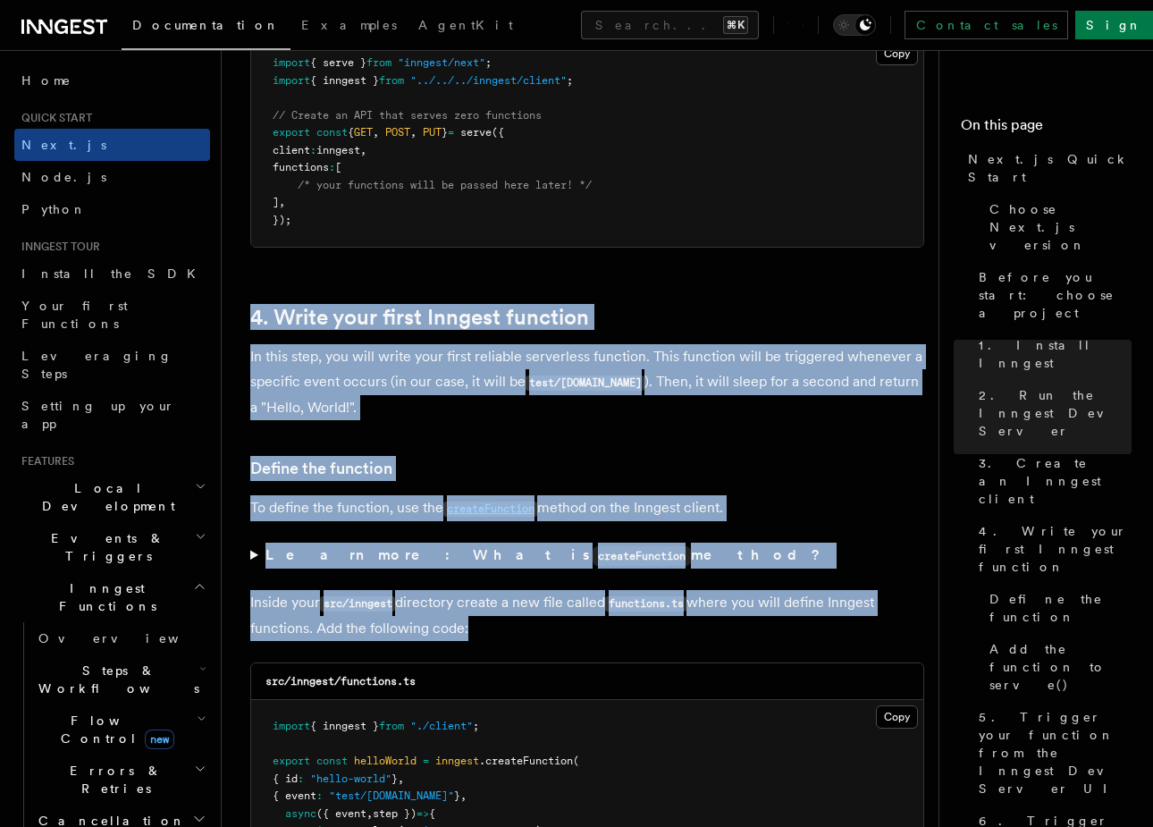
drag, startPoint x: 586, startPoint y: 244, endPoint x: 589, endPoint y: 617, distance: 372.7
click at [591, 609] on p "Inside your src/inngest directory create a new file called functions.ts where y…" at bounding box center [587, 615] width 674 height 51
drag, startPoint x: 591, startPoint y: 609, endPoint x: 581, endPoint y: 255, distance: 354.1
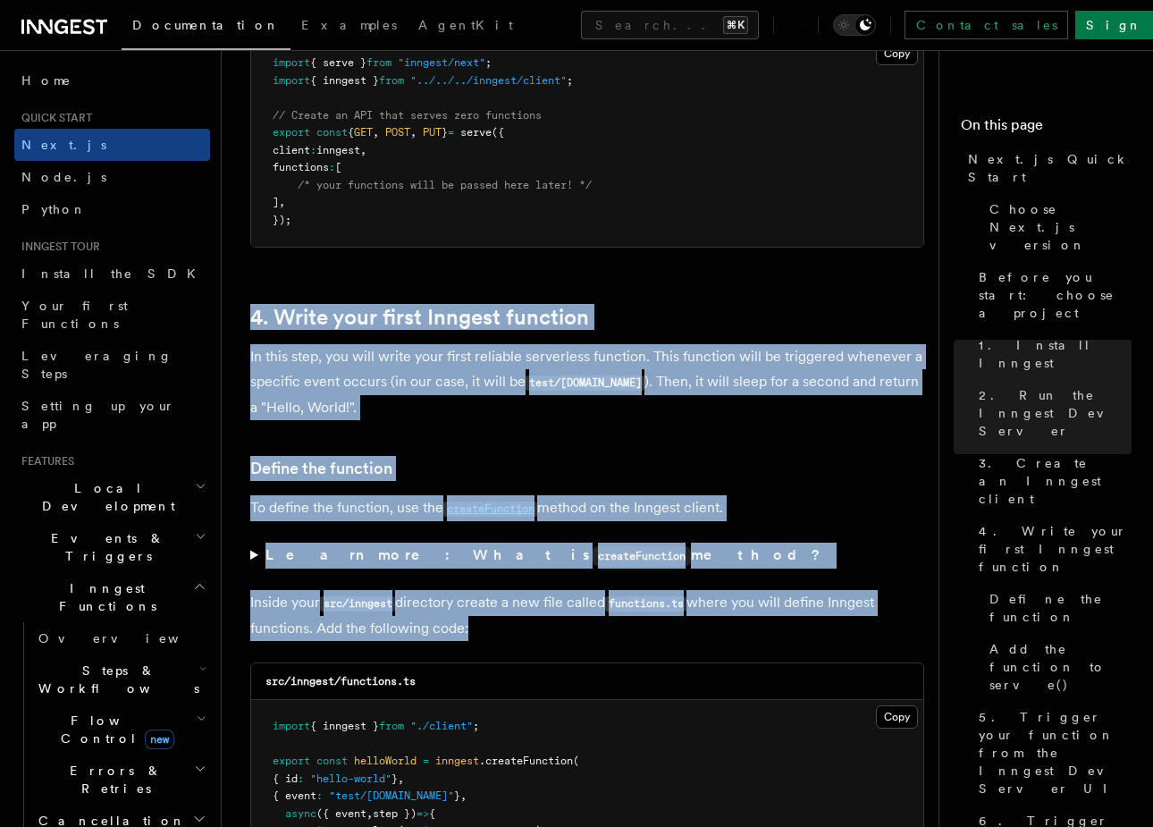
drag, startPoint x: 591, startPoint y: 241, endPoint x: 604, endPoint y: 611, distance: 370.3
click at [587, 611] on p "Inside your src/inngest directory create a new file called functions.ts where y…" at bounding box center [587, 615] width 674 height 51
drag, startPoint x: 587, startPoint y: 611, endPoint x: 577, endPoint y: 251, distance: 359.5
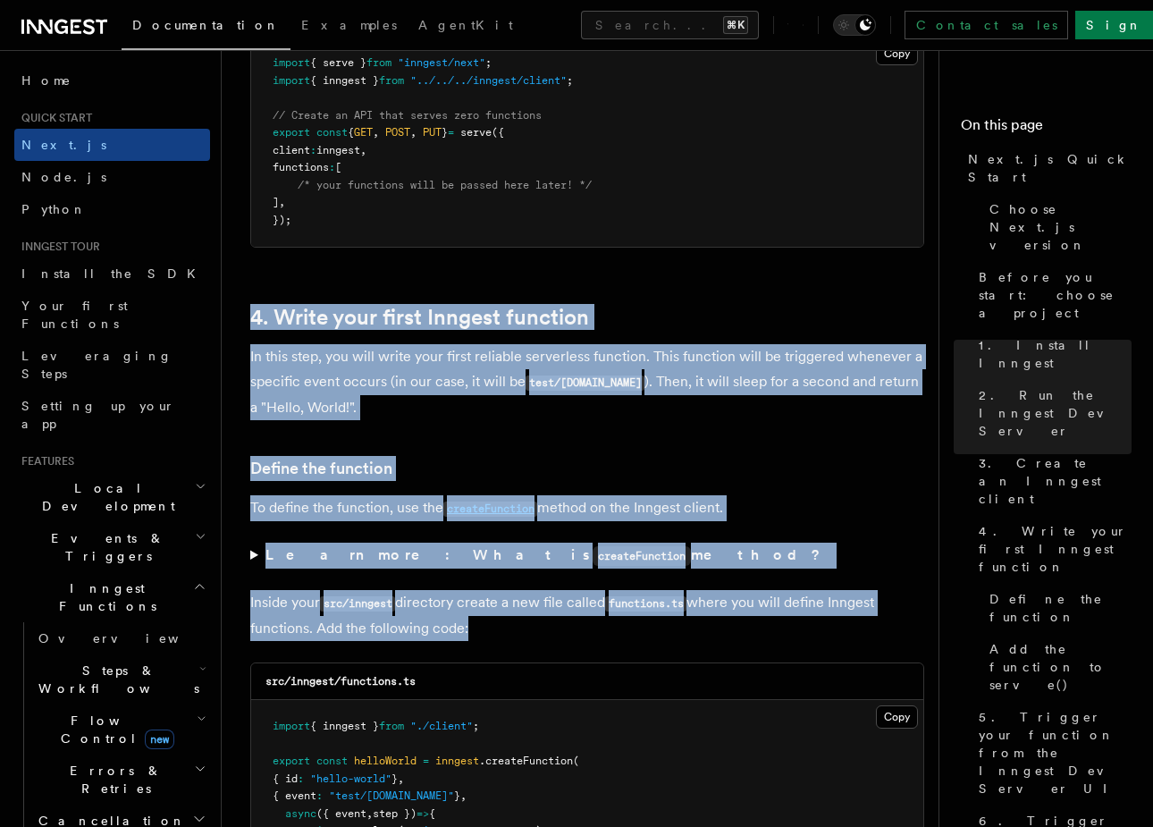
drag, startPoint x: 592, startPoint y: 242, endPoint x: 597, endPoint y: 610, distance: 367.4
click at [579, 611] on p "Inside your src/inngest directory create a new file called functions.ts where y…" at bounding box center [587, 615] width 674 height 51
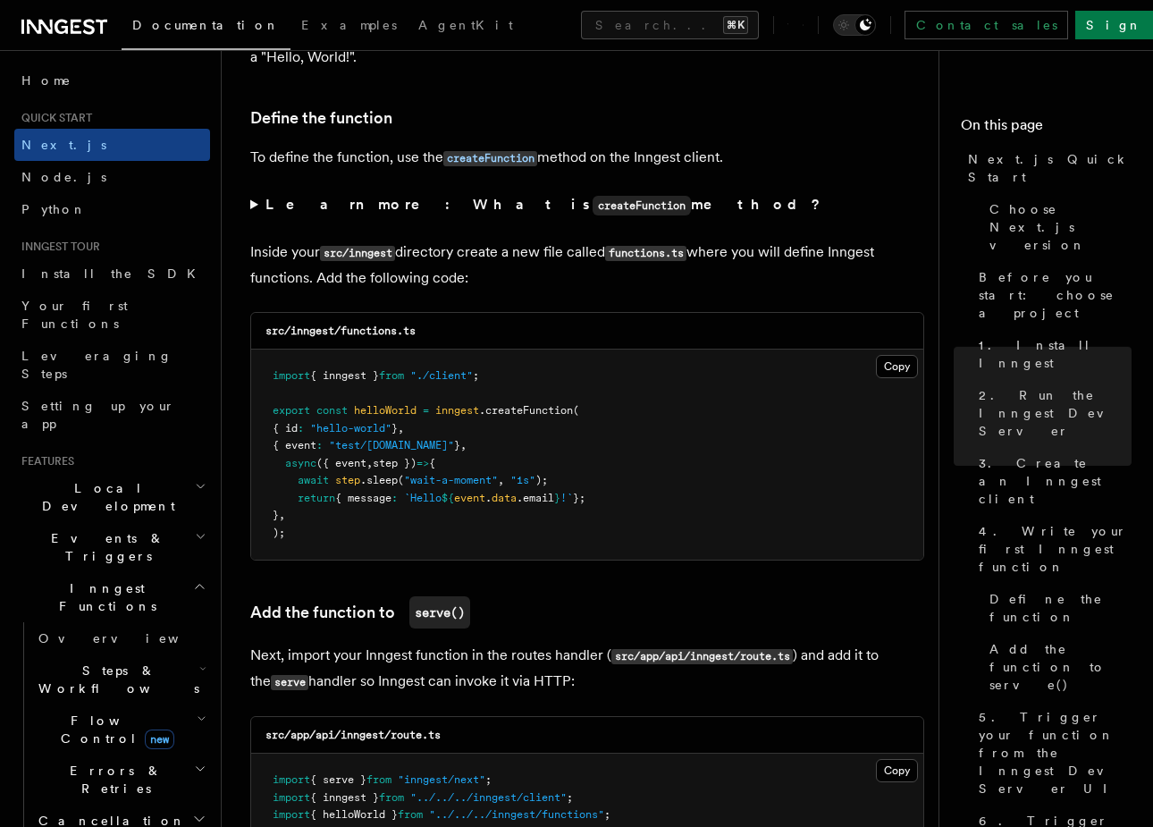
scroll to position [3006, 0]
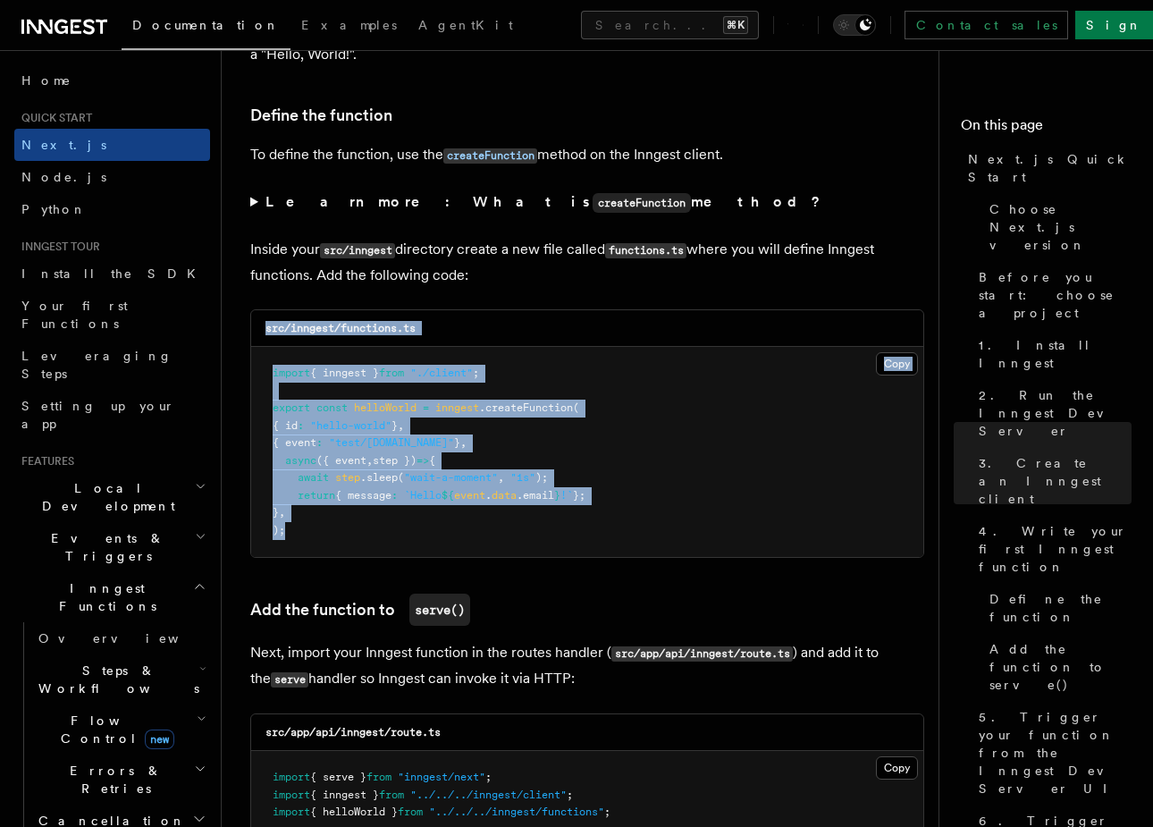
drag, startPoint x: 581, startPoint y: 525, endPoint x: 586, endPoint y: 291, distance: 234.3
click at [586, 309] on div "src/inngest/functions.ts Copy Copied import { inngest } from "./client" ; expor…" at bounding box center [587, 433] width 674 height 248
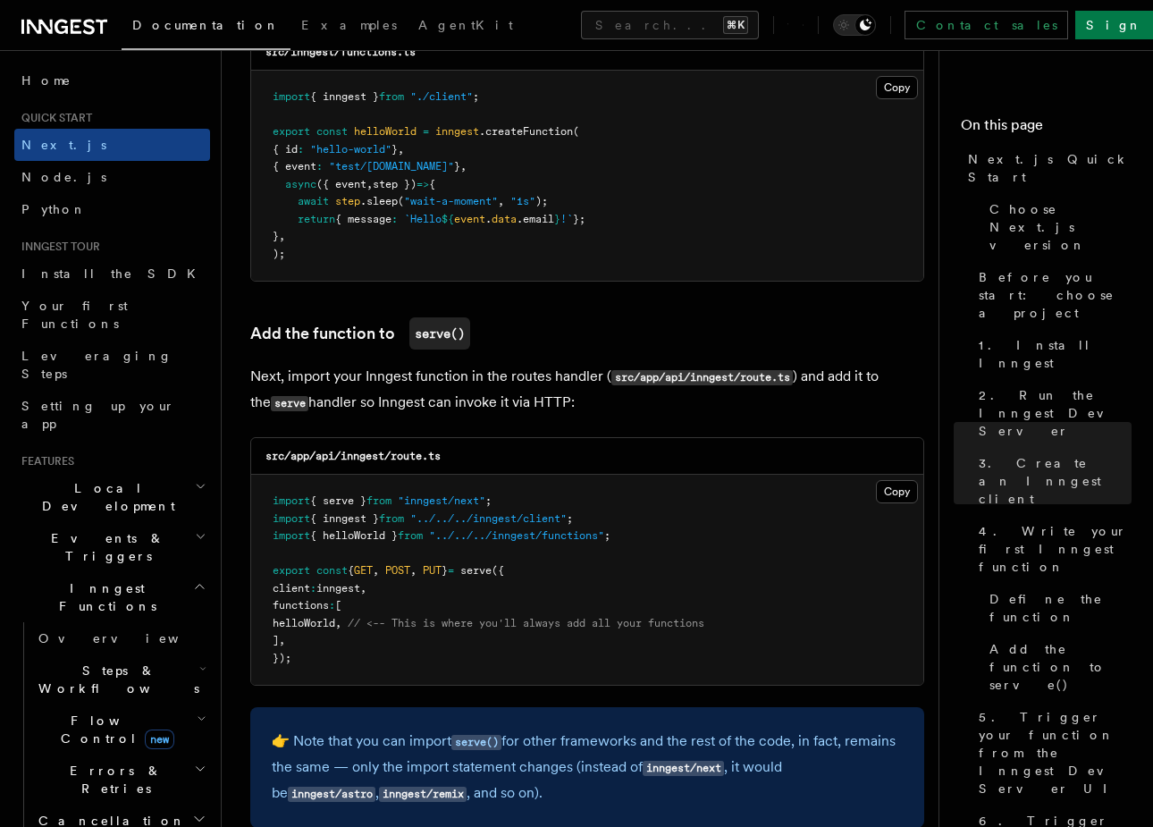
scroll to position [3288, 0]
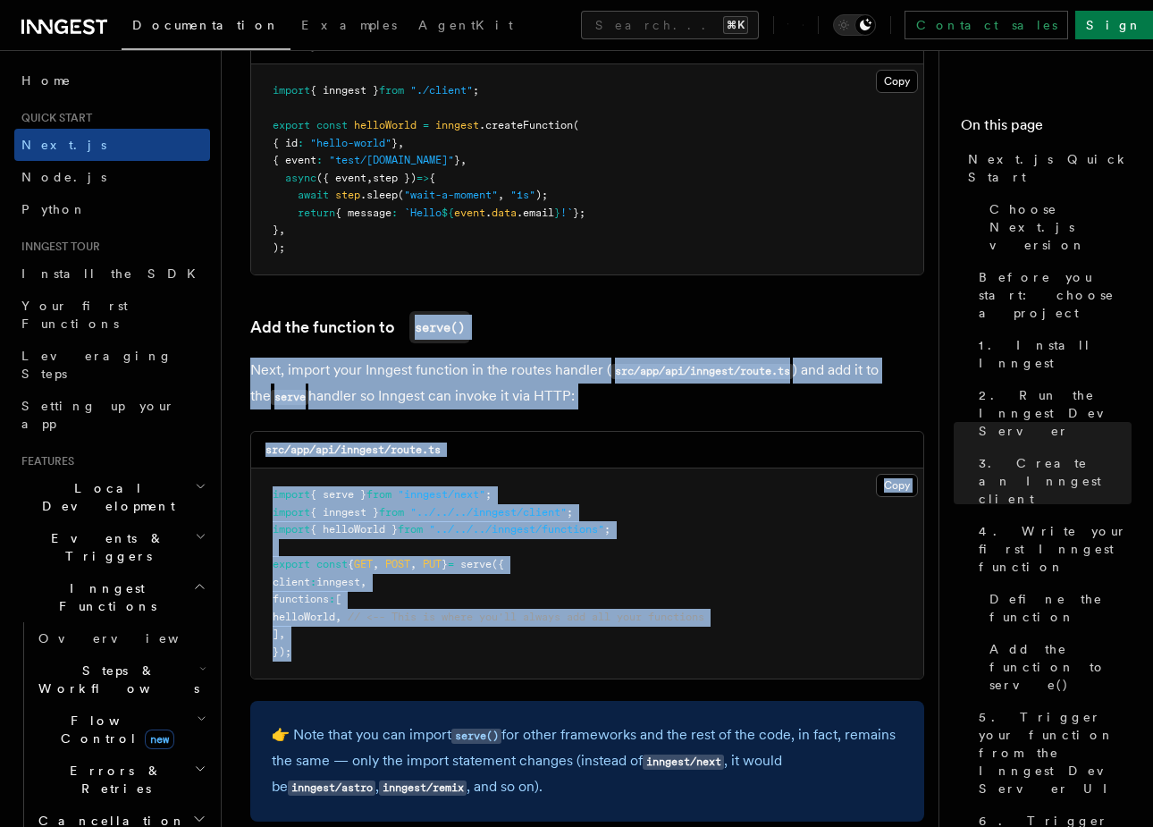
drag, startPoint x: 583, startPoint y: 280, endPoint x: 594, endPoint y: 651, distance: 371.1
click at [587, 633] on pre "import { serve } from "inngest/next" ; import { inngest } from "../../../innges…" at bounding box center [587, 573] width 672 height 210
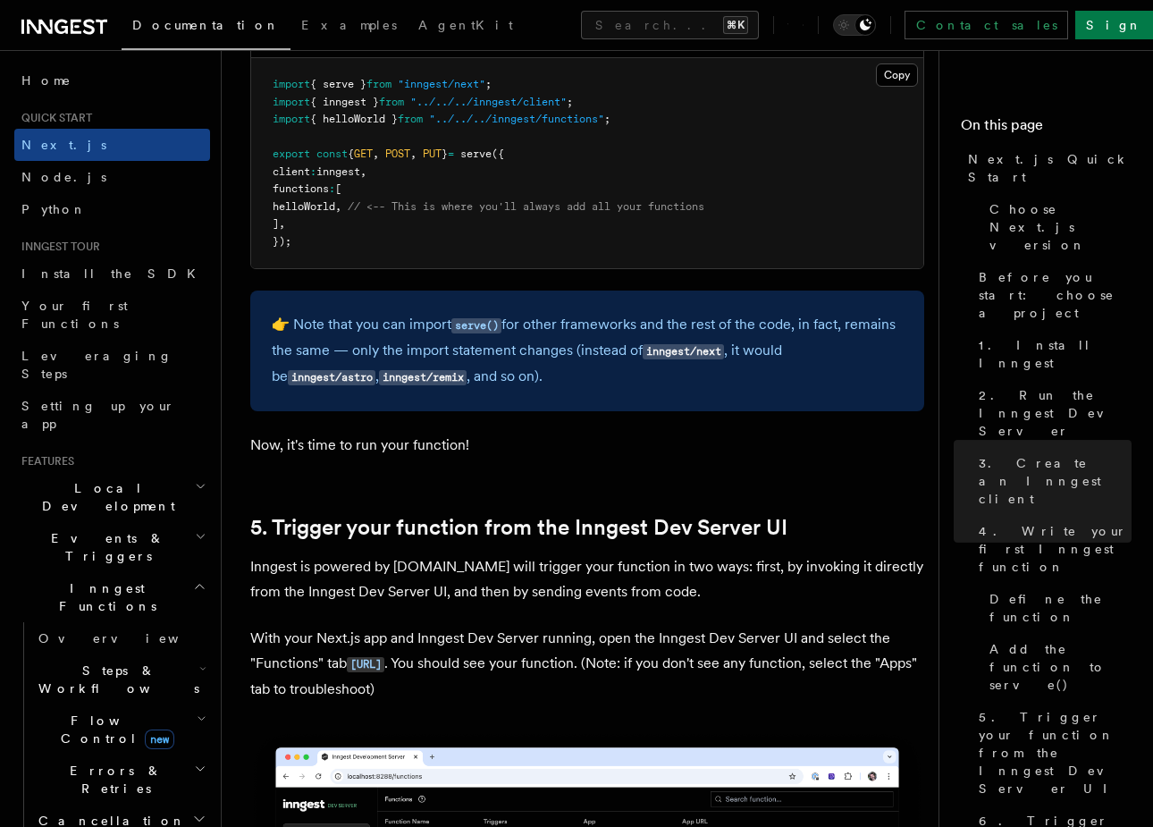
scroll to position [3714, 0]
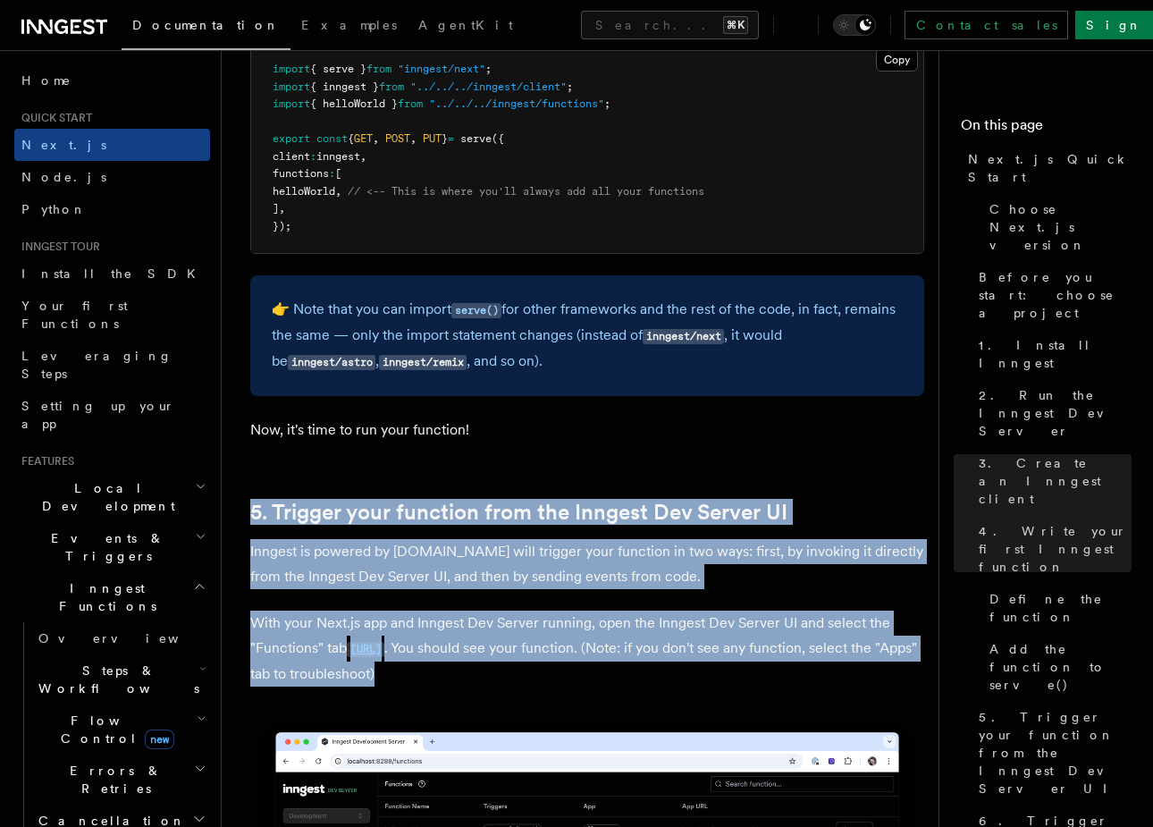
drag, startPoint x: 575, startPoint y: 662, endPoint x: 574, endPoint y: 423, distance: 239.6
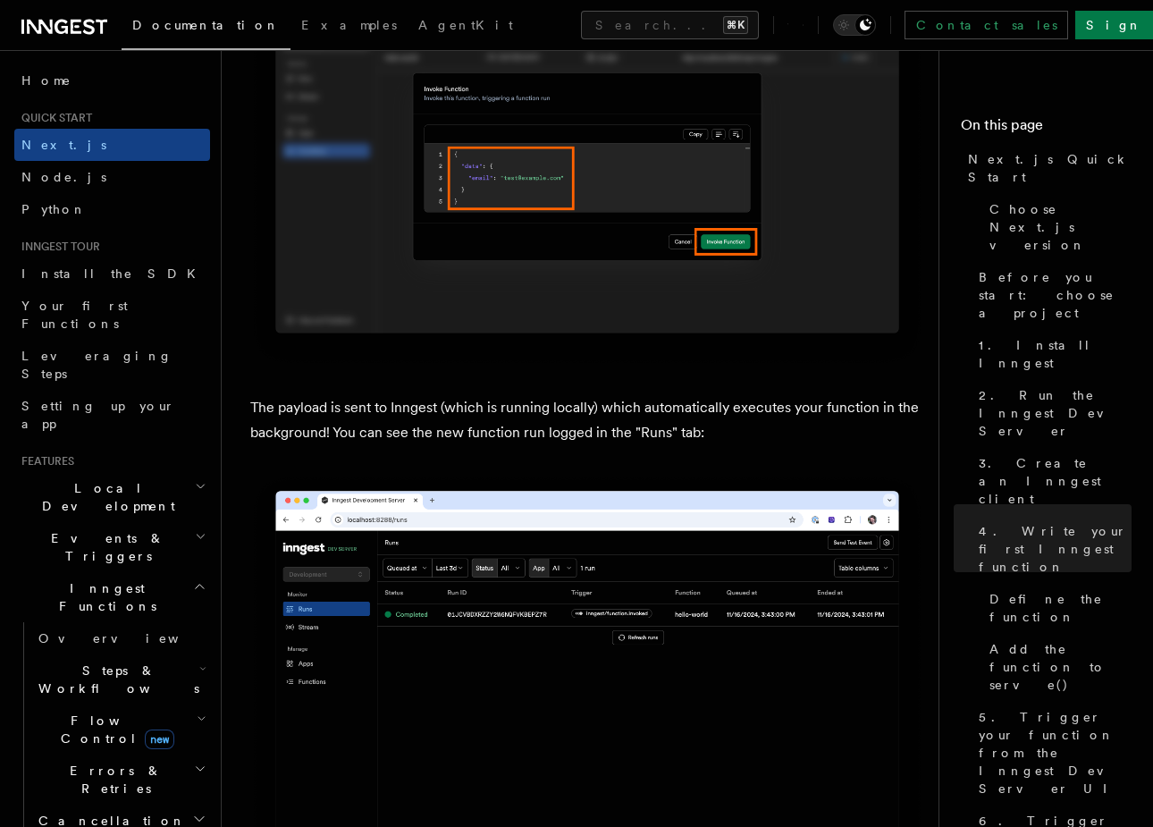
scroll to position [5679, 0]
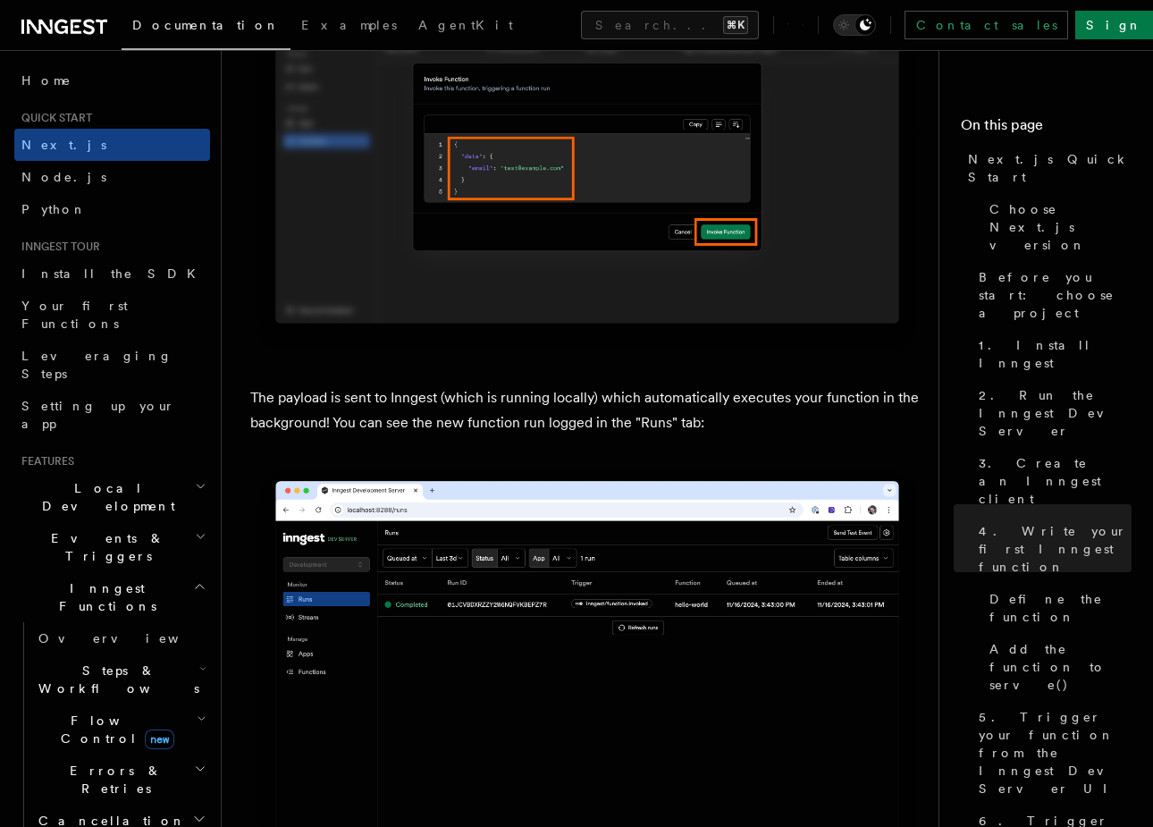
drag, startPoint x: 595, startPoint y: 431, endPoint x: 586, endPoint y: 357, distance: 74.7
click at [586, 357] on article "Quick start Next.js Quick Start In this tutorial you will add Inngest to a Next…" at bounding box center [587, 235] width 674 height 11670
click at [595, 355] on article "Quick start Next.js Quick Start In this tutorial you will add Inngest to a Next…" at bounding box center [587, 235] width 674 height 11670
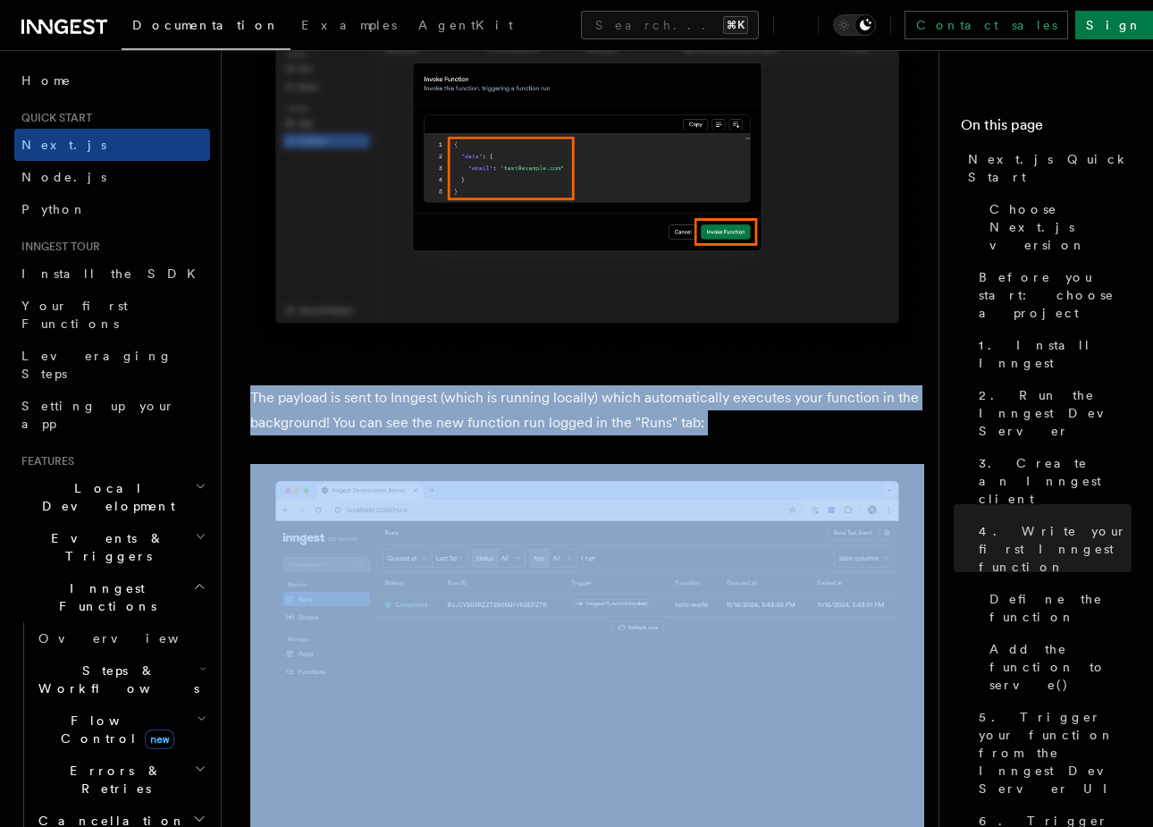
drag, startPoint x: 595, startPoint y: 355, endPoint x: 594, endPoint y: 438, distance: 83.1
click at [594, 438] on article "Quick start Next.js Quick Start In this tutorial you will add Inngest to a Next…" at bounding box center [587, 235] width 674 height 11670
click at [587, 385] on p "The payload is sent to Inngest (which is running locally) which automatically e…" at bounding box center [587, 410] width 674 height 50
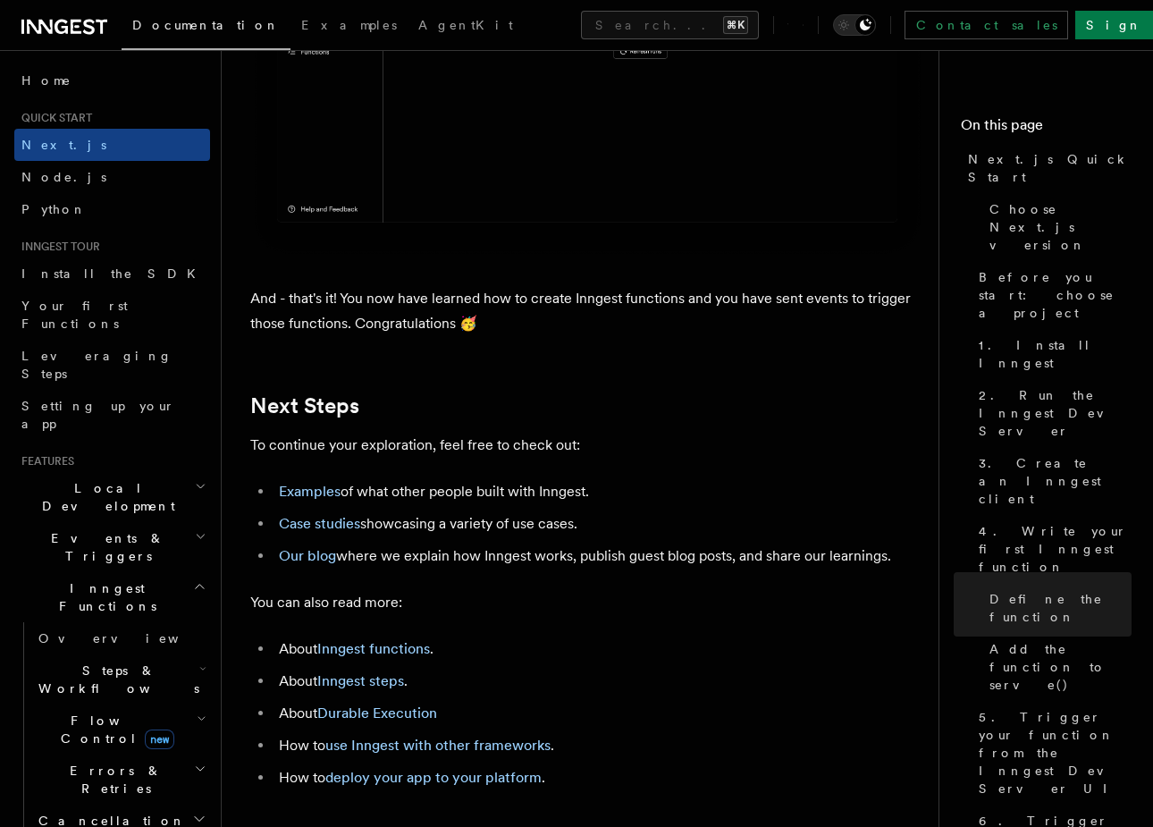
scroll to position [10933, 0]
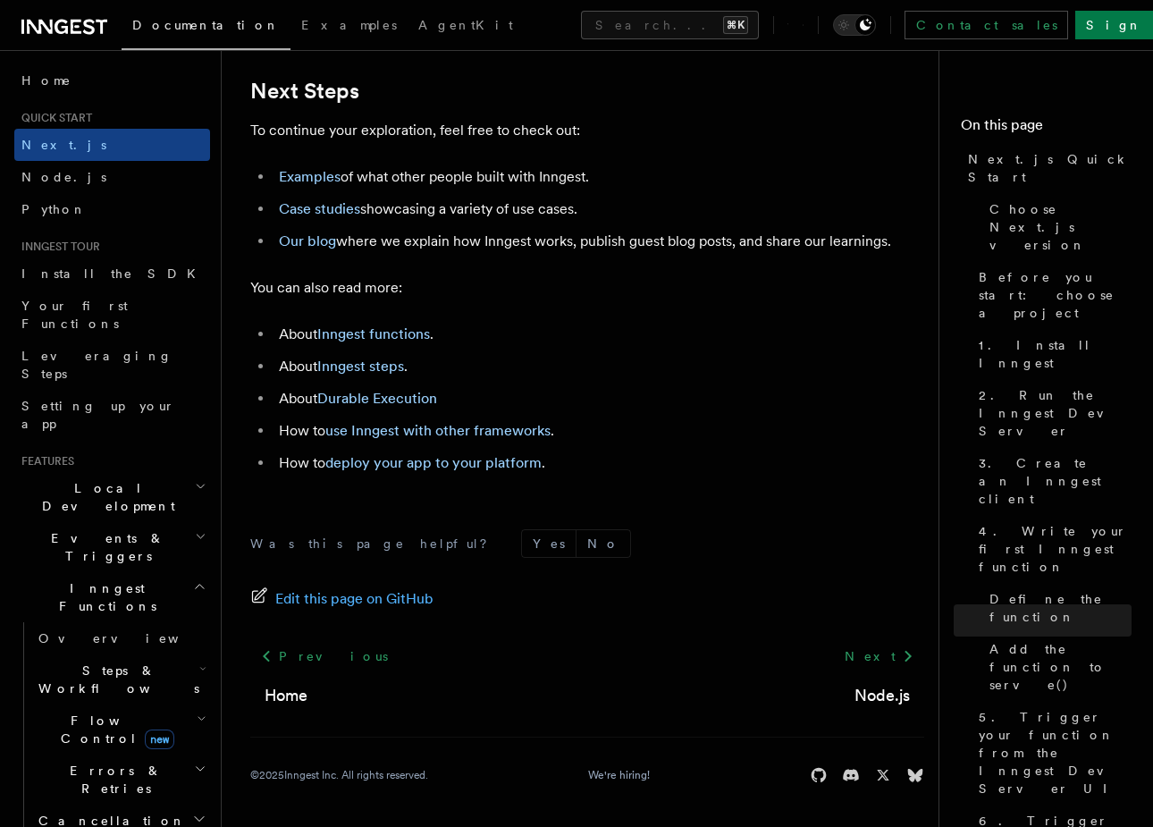
click at [172, 704] on h2 "Flow Control new" at bounding box center [120, 729] width 179 height 50
click at [104, 763] on span "Overview" at bounding box center [147, 770] width 184 height 14
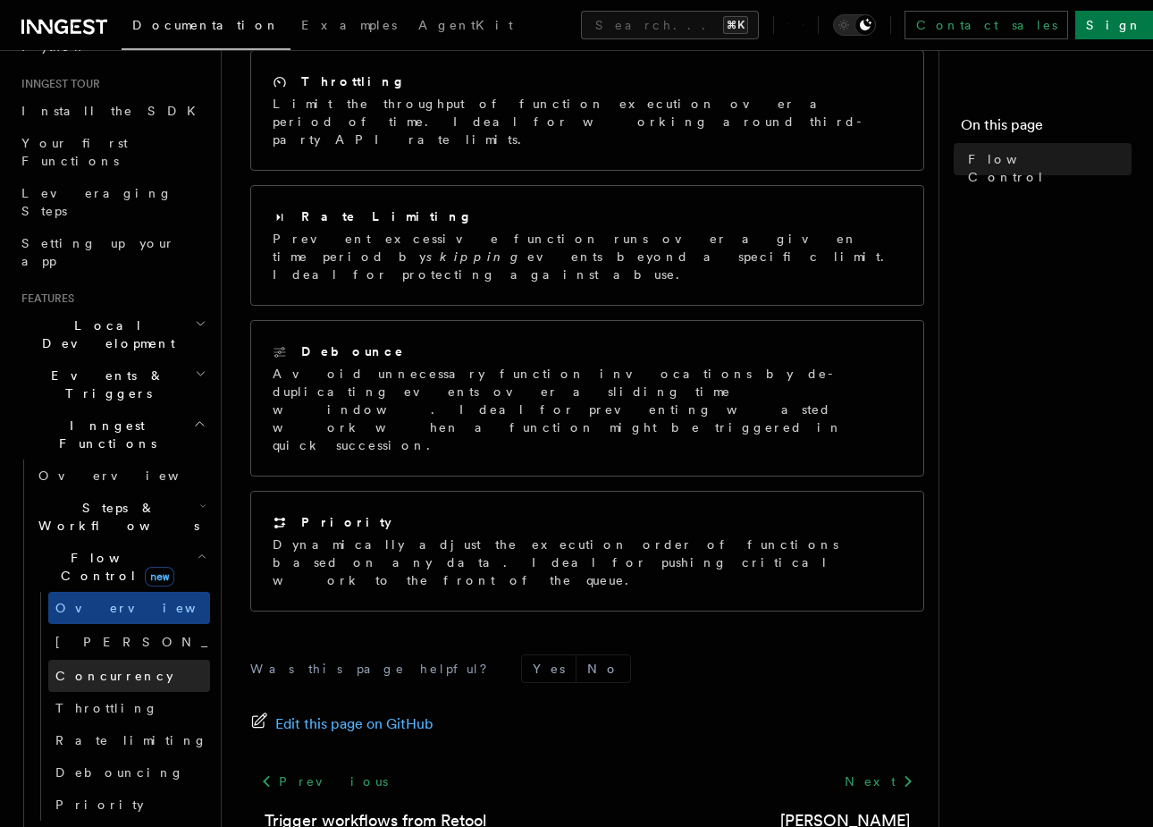
scroll to position [166, 0]
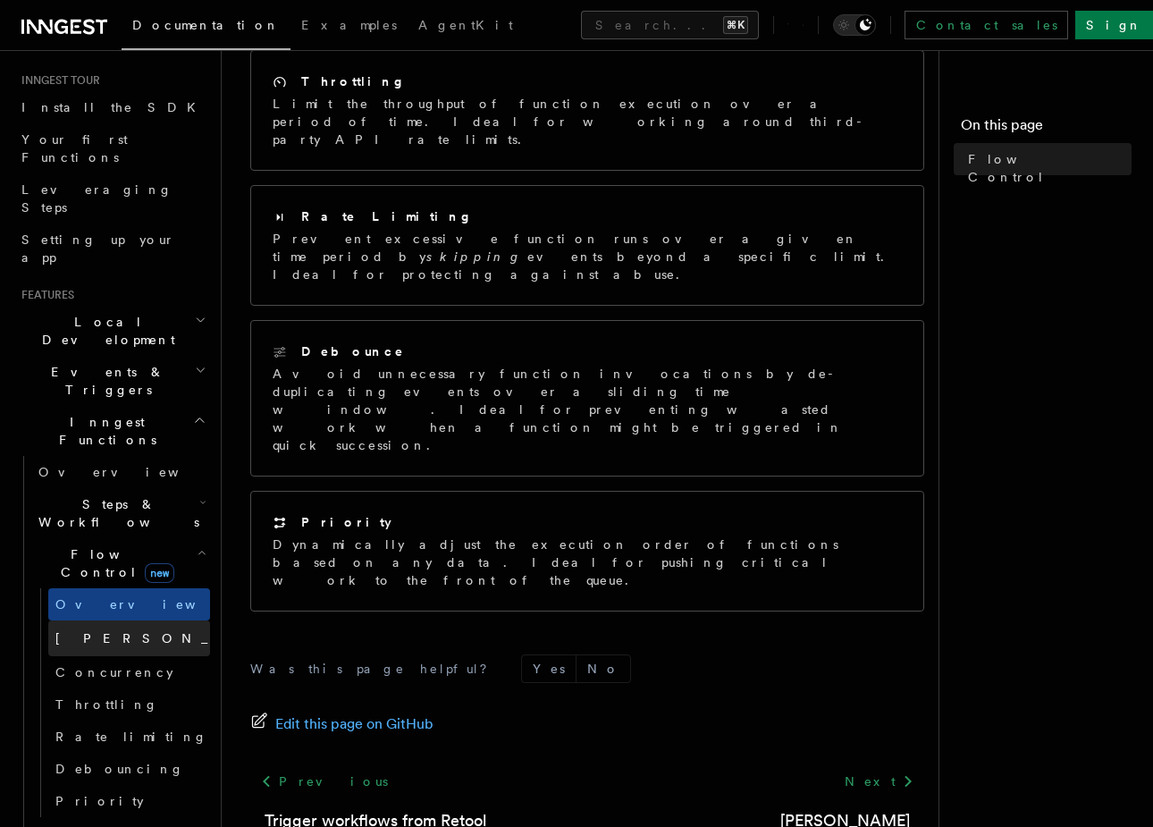
click at [121, 620] on link "[PERSON_NAME] new" at bounding box center [129, 638] width 162 height 36
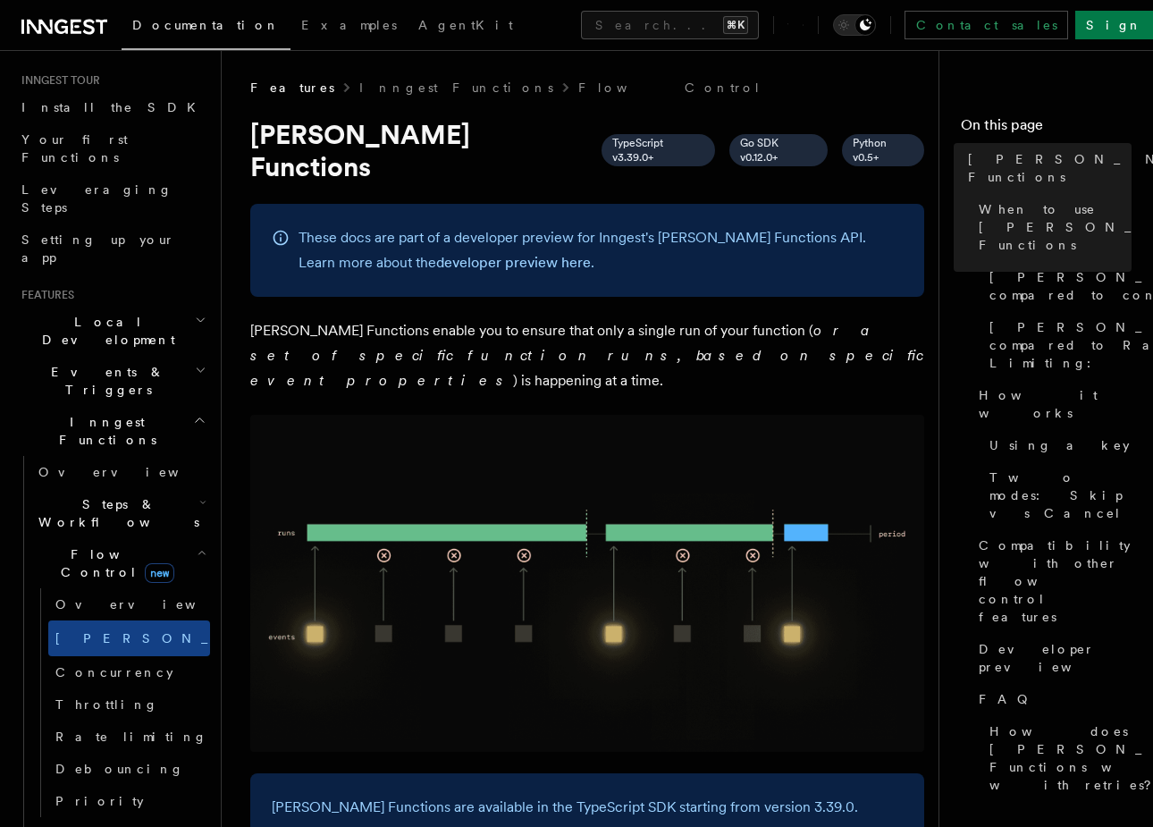
click at [522, 415] on img at bounding box center [587, 583] width 674 height 337
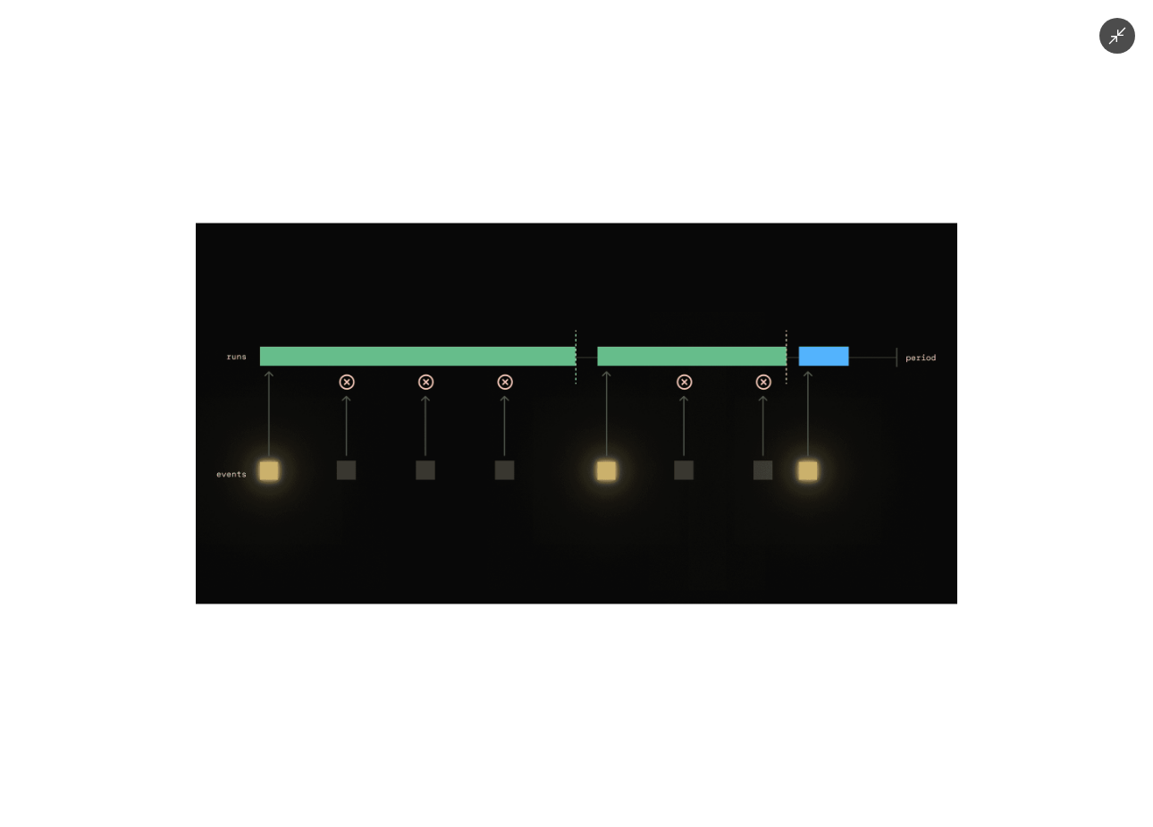
click at [532, 659] on div at bounding box center [576, 413] width 1153 height 827
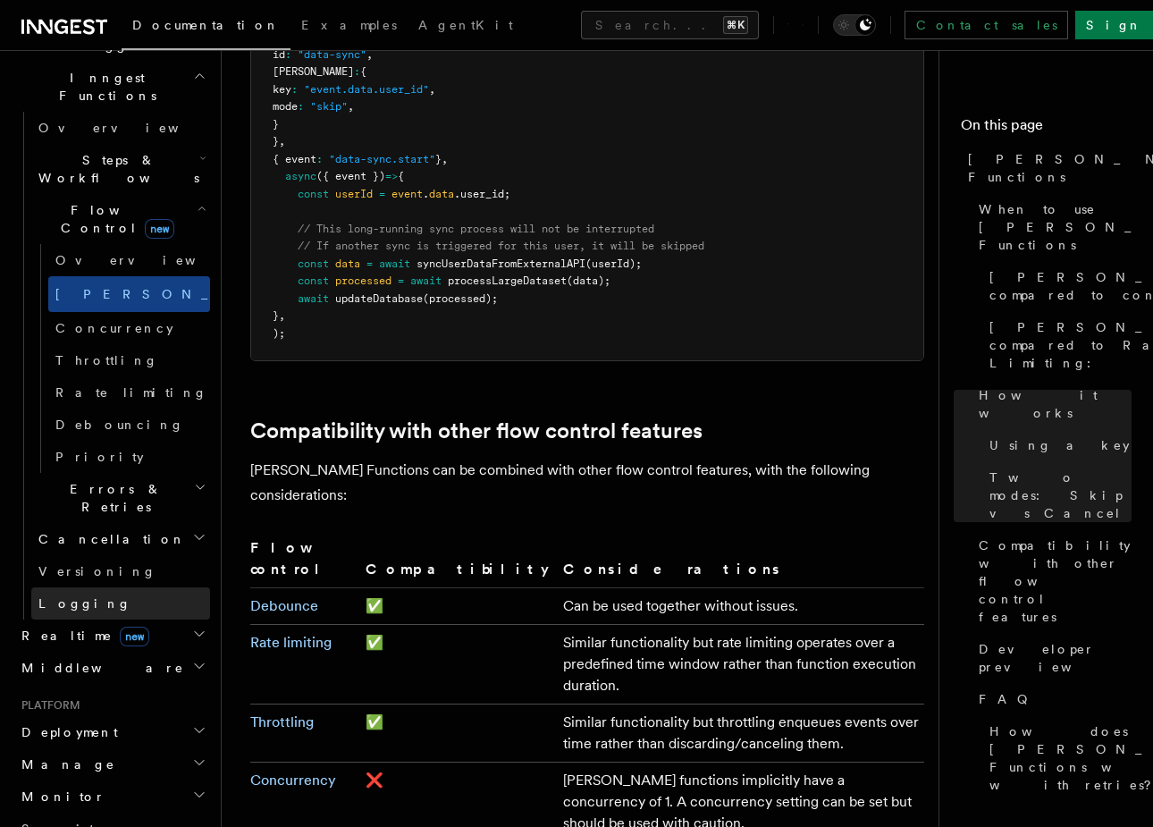
scroll to position [516, 0]
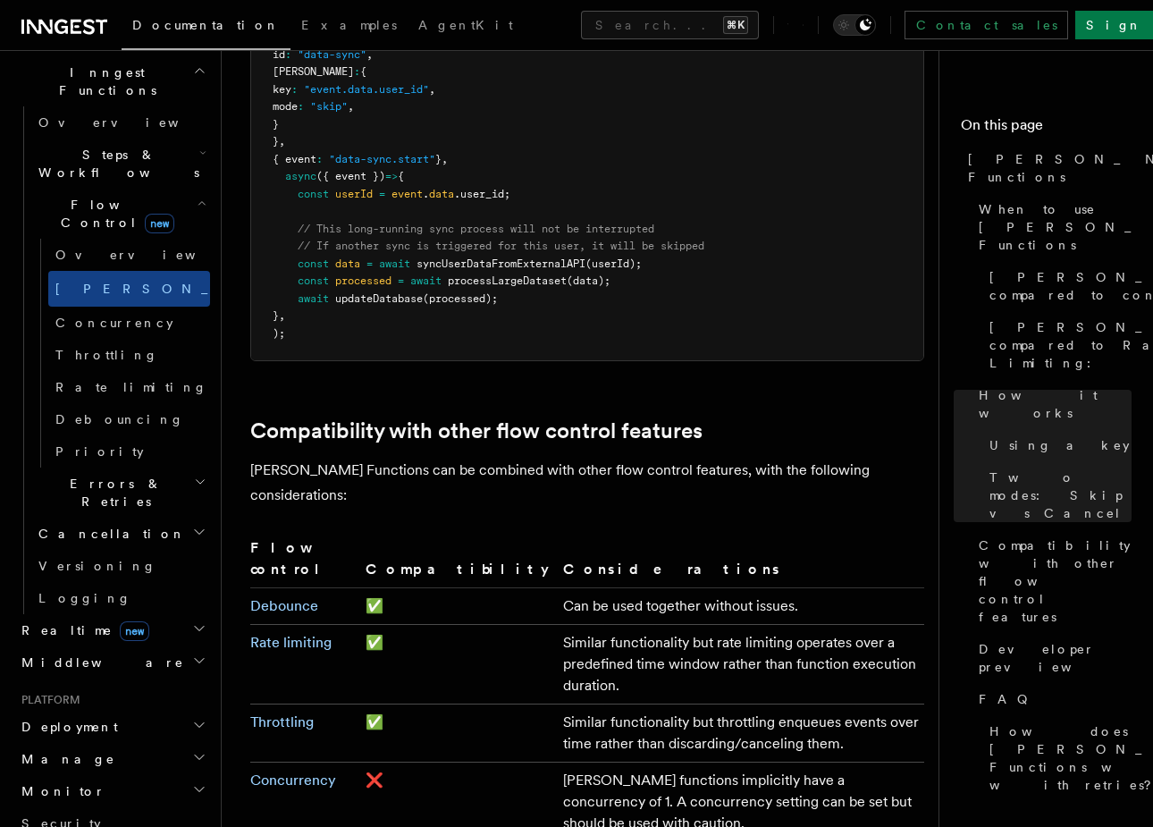
click at [141, 614] on h2 "Realtime new" at bounding box center [112, 630] width 196 height 32
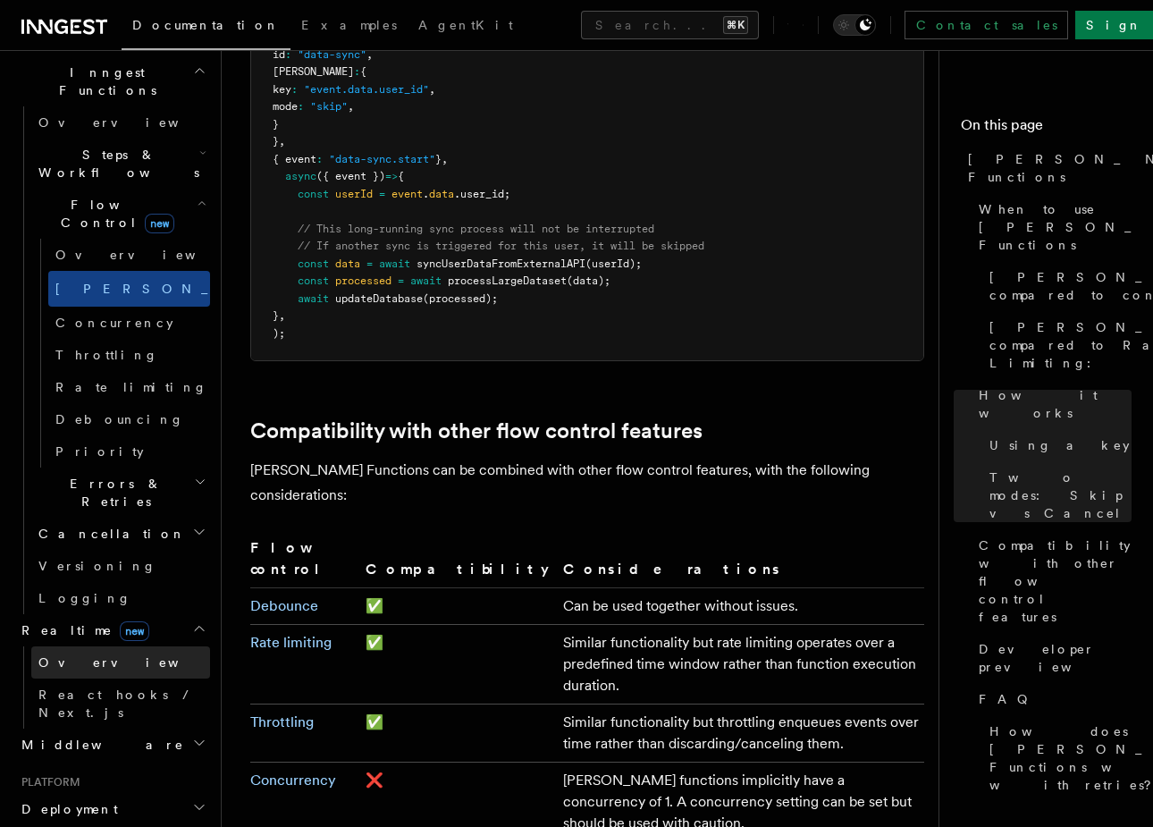
click at [115, 646] on link "Overview" at bounding box center [120, 662] width 179 height 32
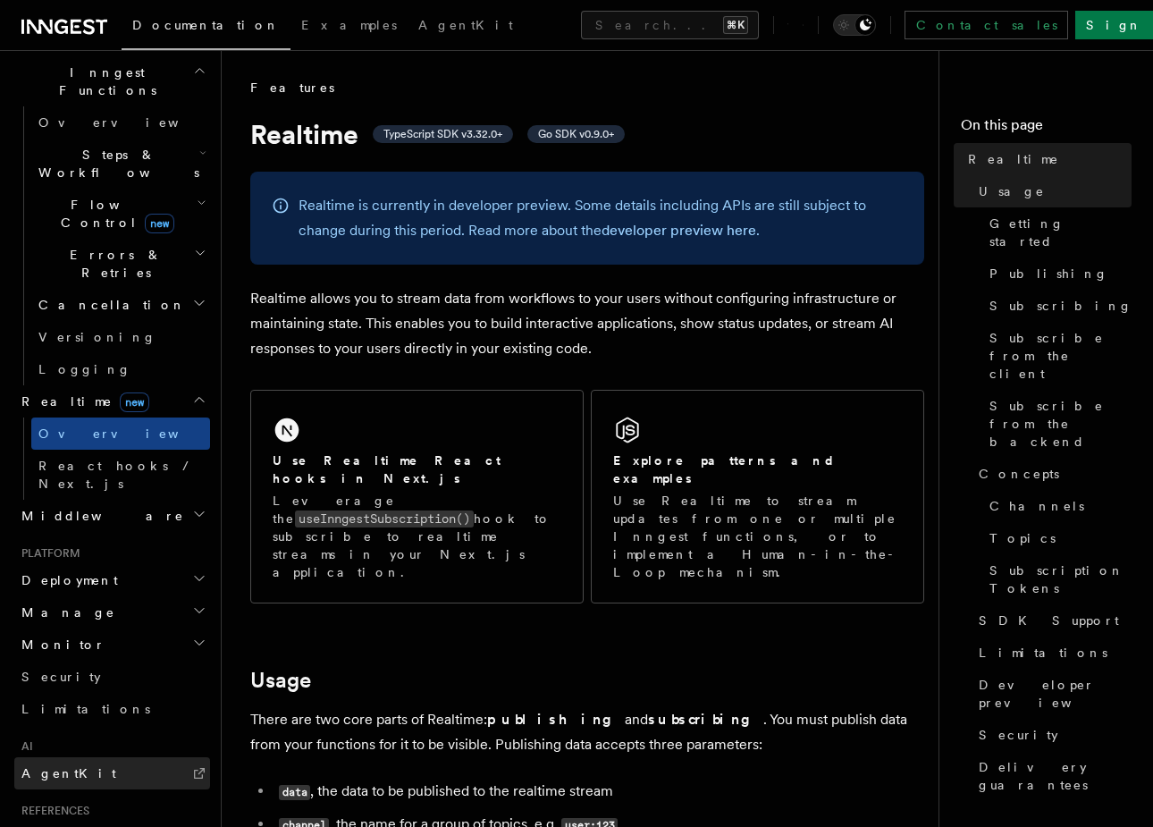
click at [79, 757] on link "AgentKit" at bounding box center [112, 773] width 196 height 32
